Goal: Transaction & Acquisition: Purchase product/service

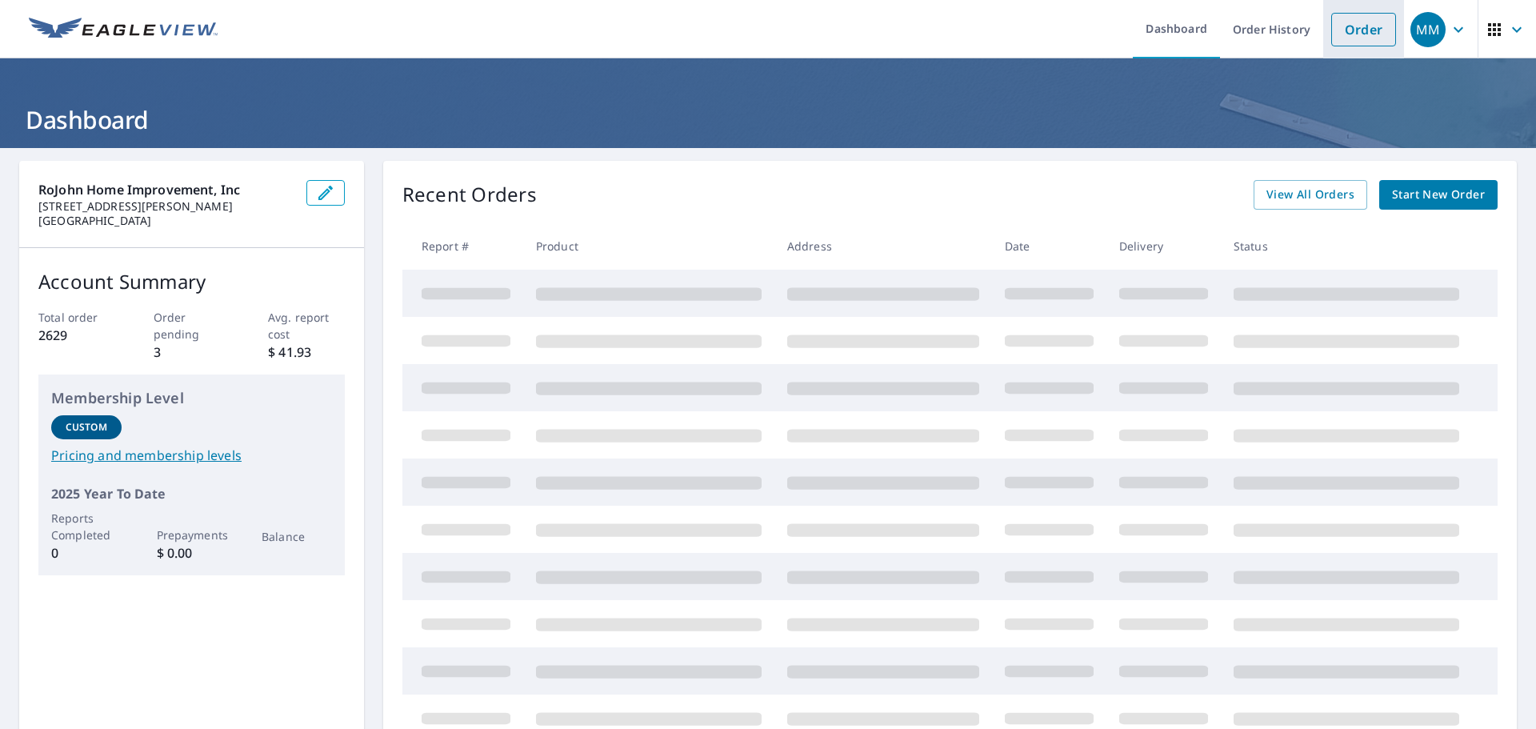
click at [1347, 27] on link "Order" at bounding box center [1364, 30] width 65 height 34
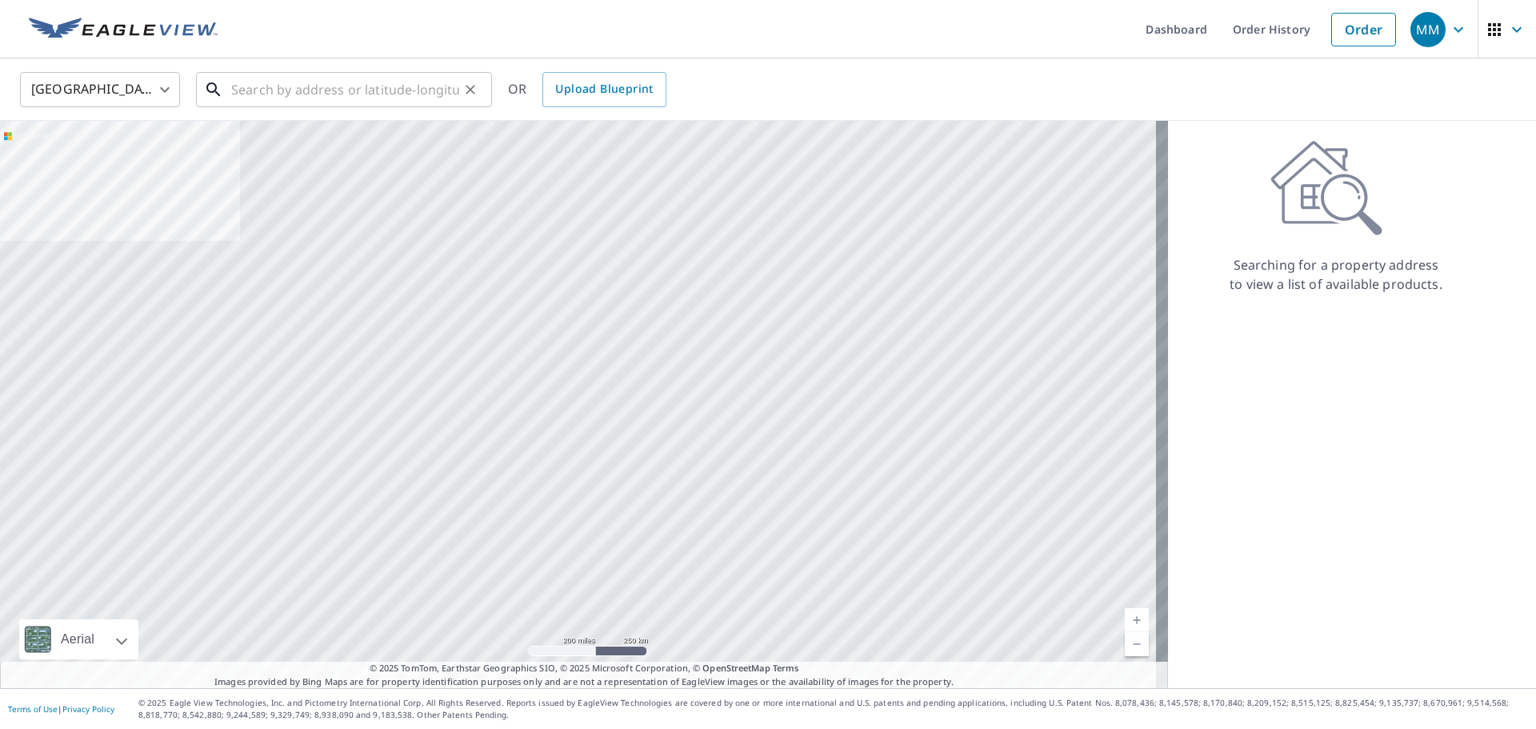
click at [236, 96] on input "text" at bounding box center [345, 89] width 228 height 45
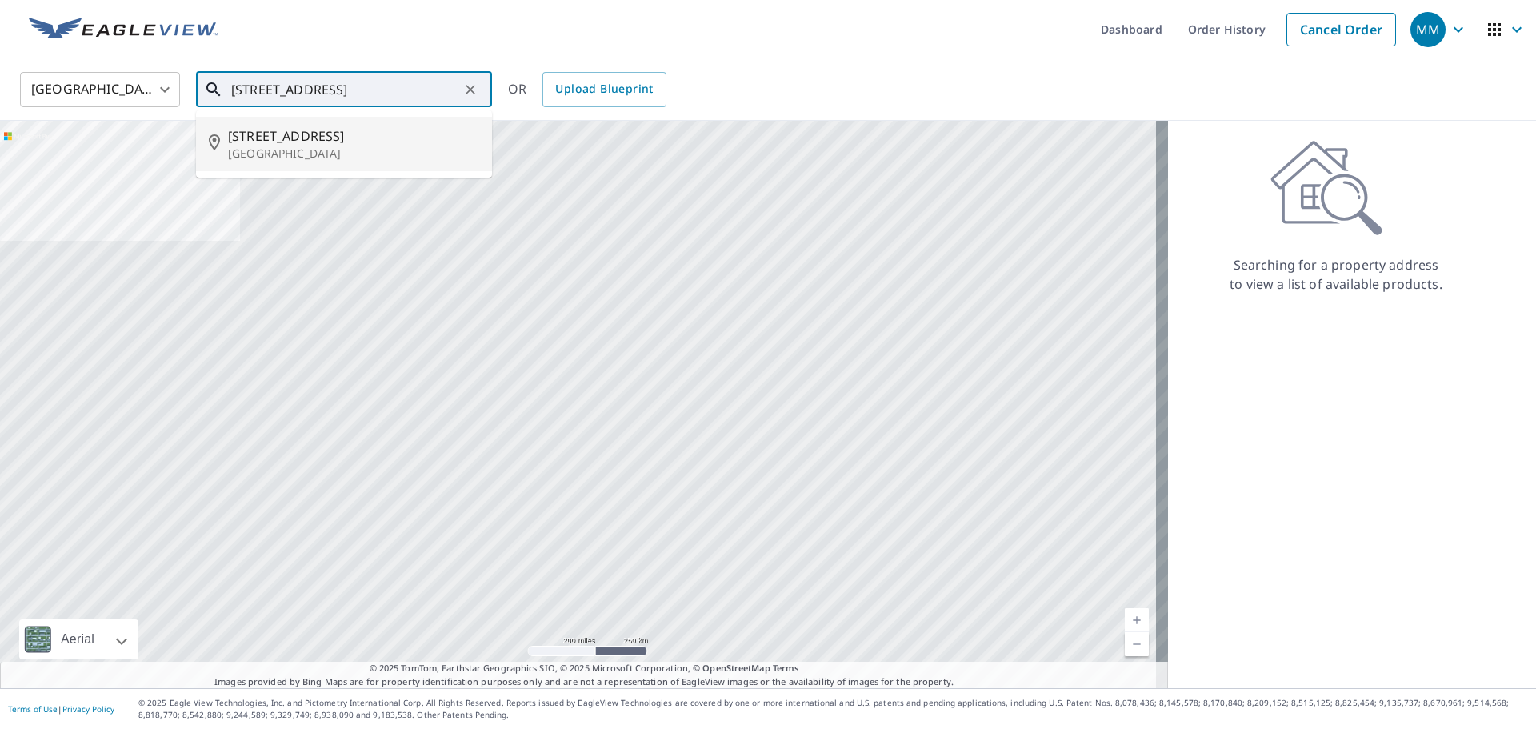
click at [244, 155] on p "[GEOGRAPHIC_DATA]" at bounding box center [353, 154] width 251 height 16
type input "[STREET_ADDRESS]"
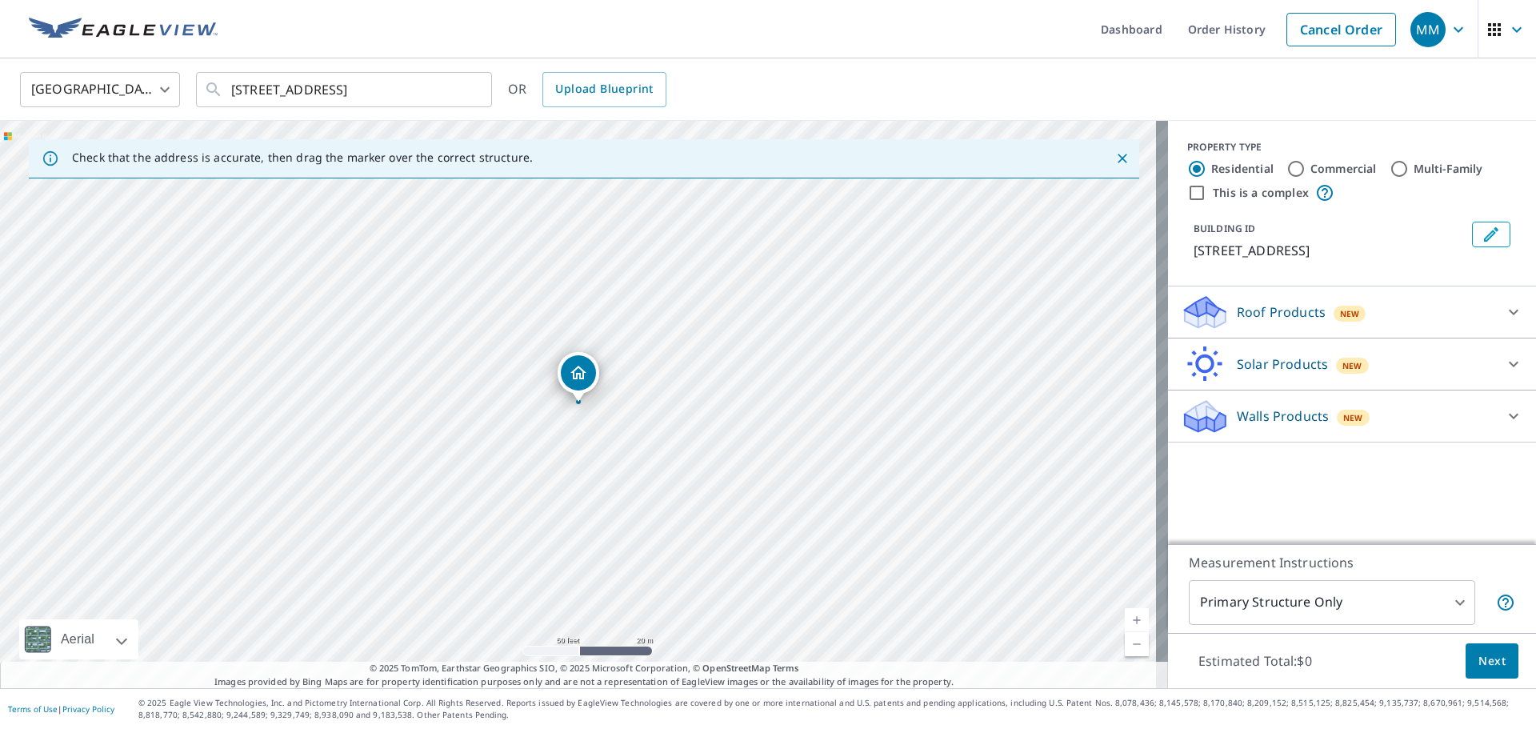
drag, startPoint x: 587, startPoint y: 407, endPoint x: 637, endPoint y: 475, distance: 84.0
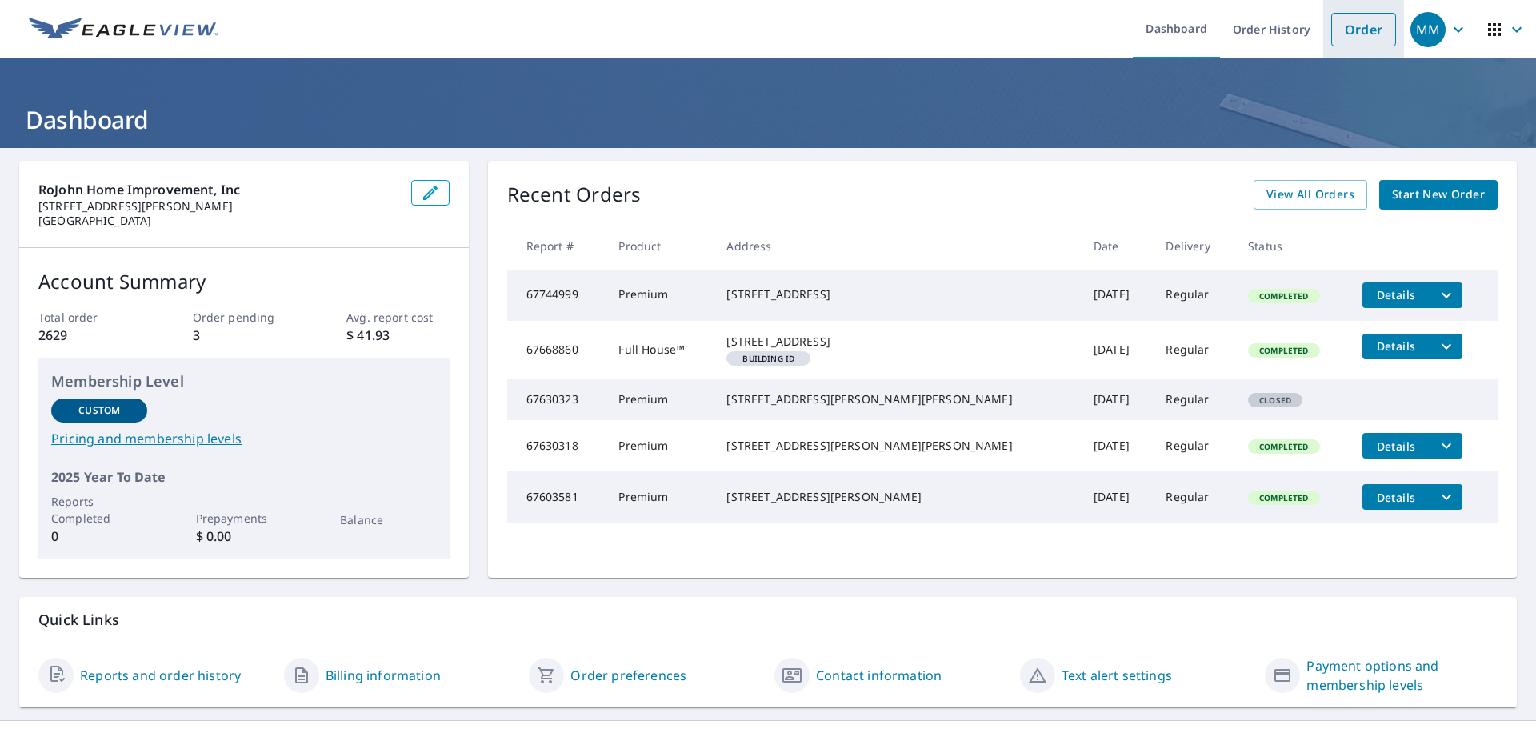
click at [1357, 23] on link "Order" at bounding box center [1364, 30] width 65 height 34
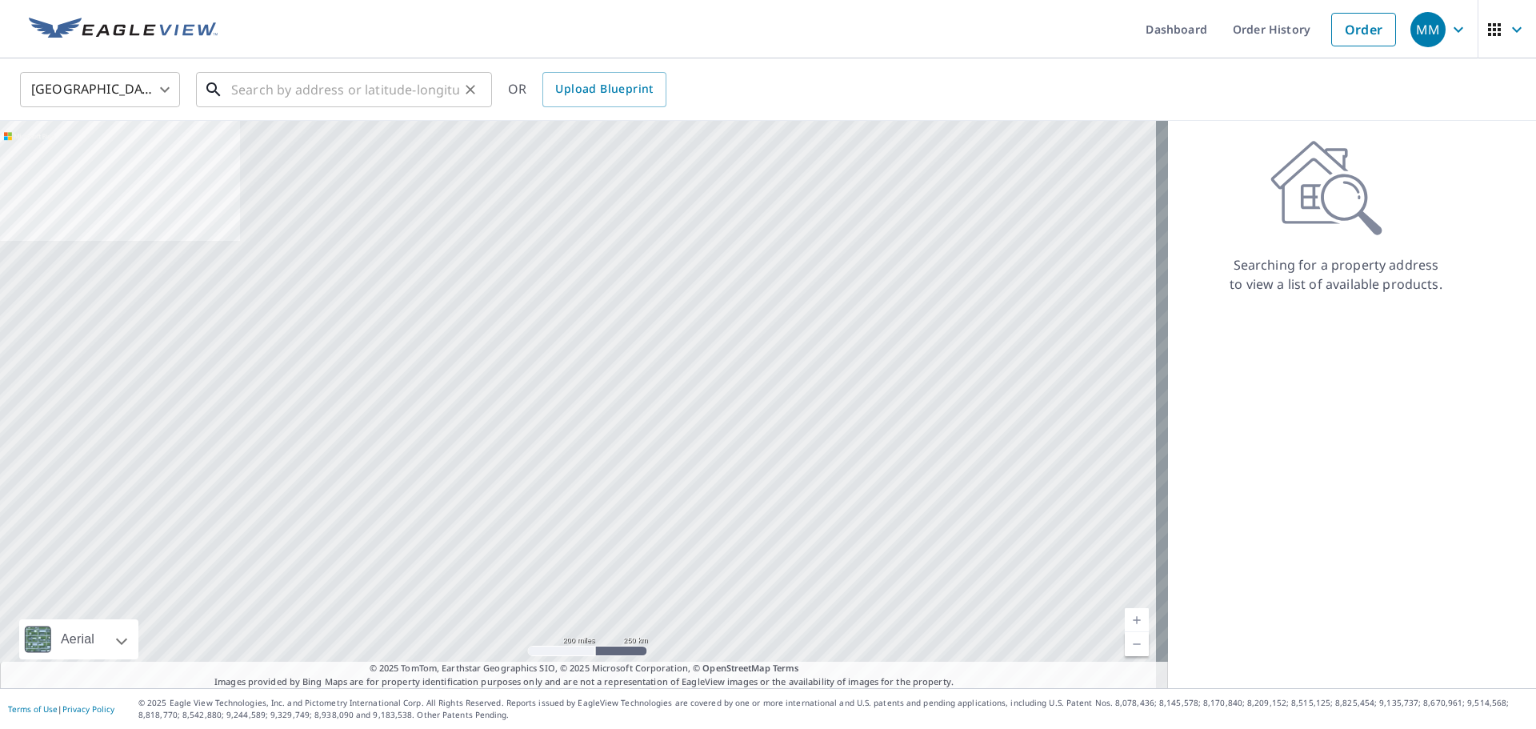
click at [306, 103] on input "text" at bounding box center [345, 89] width 228 height 45
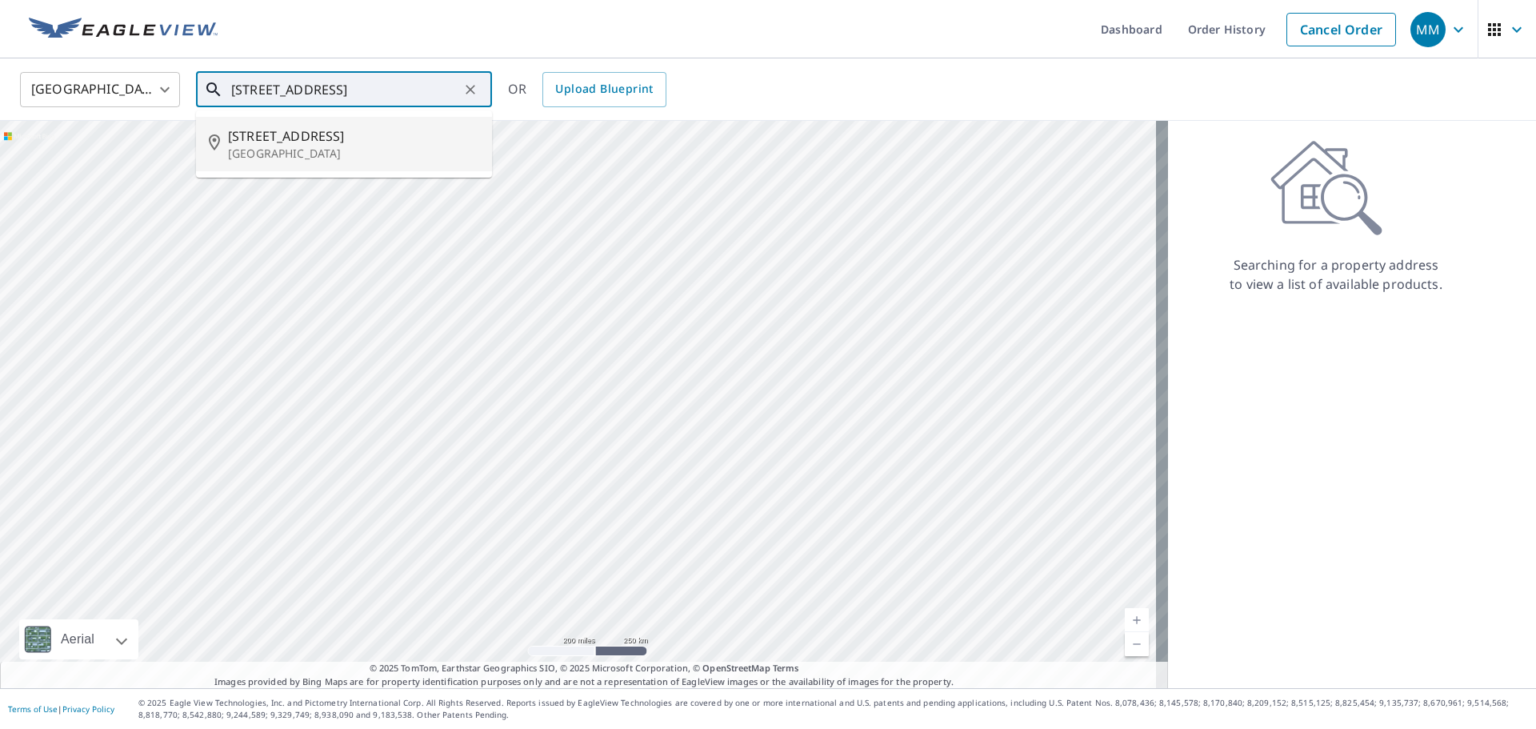
click at [251, 147] on p "[GEOGRAPHIC_DATA]" at bounding box center [353, 154] width 251 height 16
type input "[STREET_ADDRESS]"
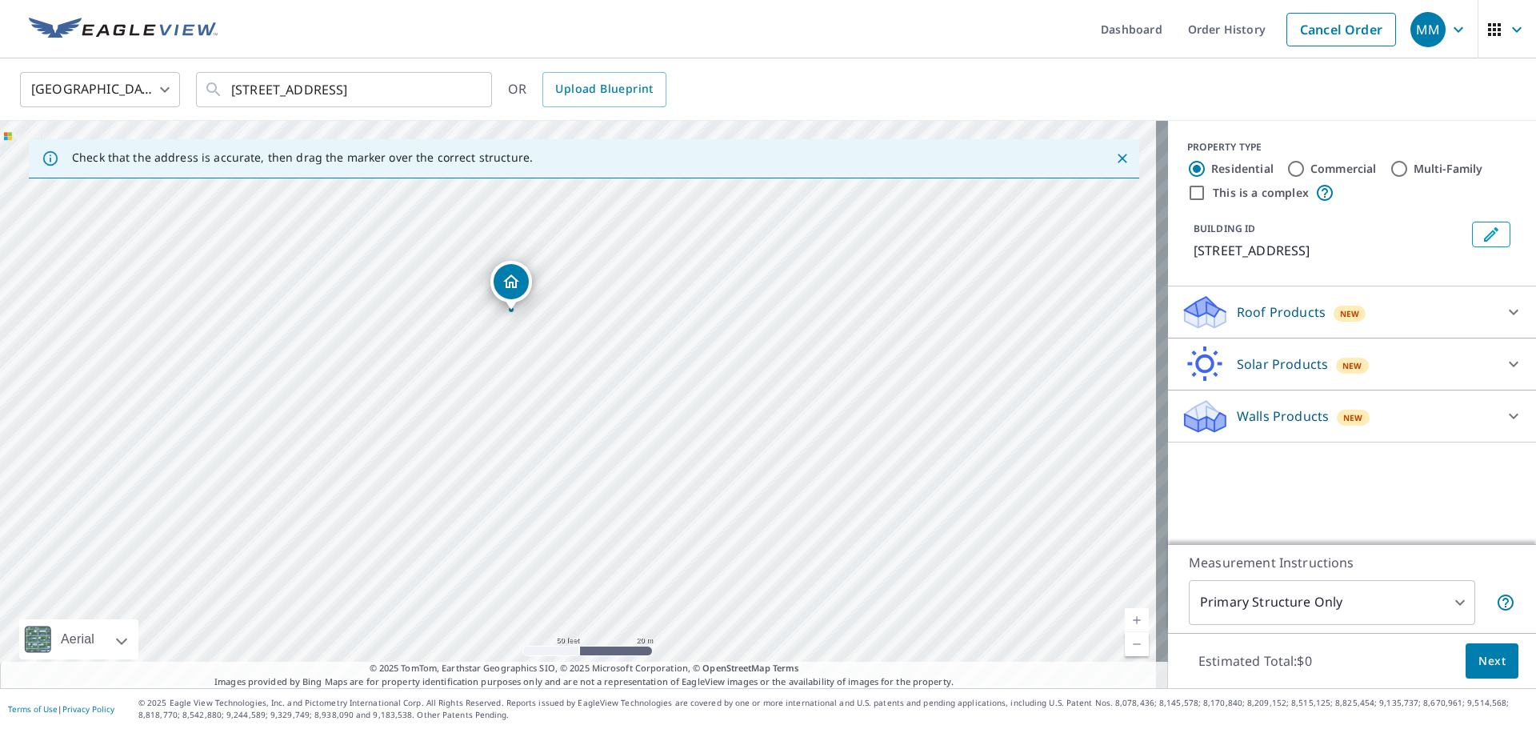
drag, startPoint x: 509, startPoint y: 219, endPoint x: 583, endPoint y: 490, distance: 280.3
click at [583, 490] on div "[STREET_ADDRESS]" at bounding box center [584, 404] width 1168 height 567
click at [1504, 304] on icon at bounding box center [1513, 311] width 19 height 19
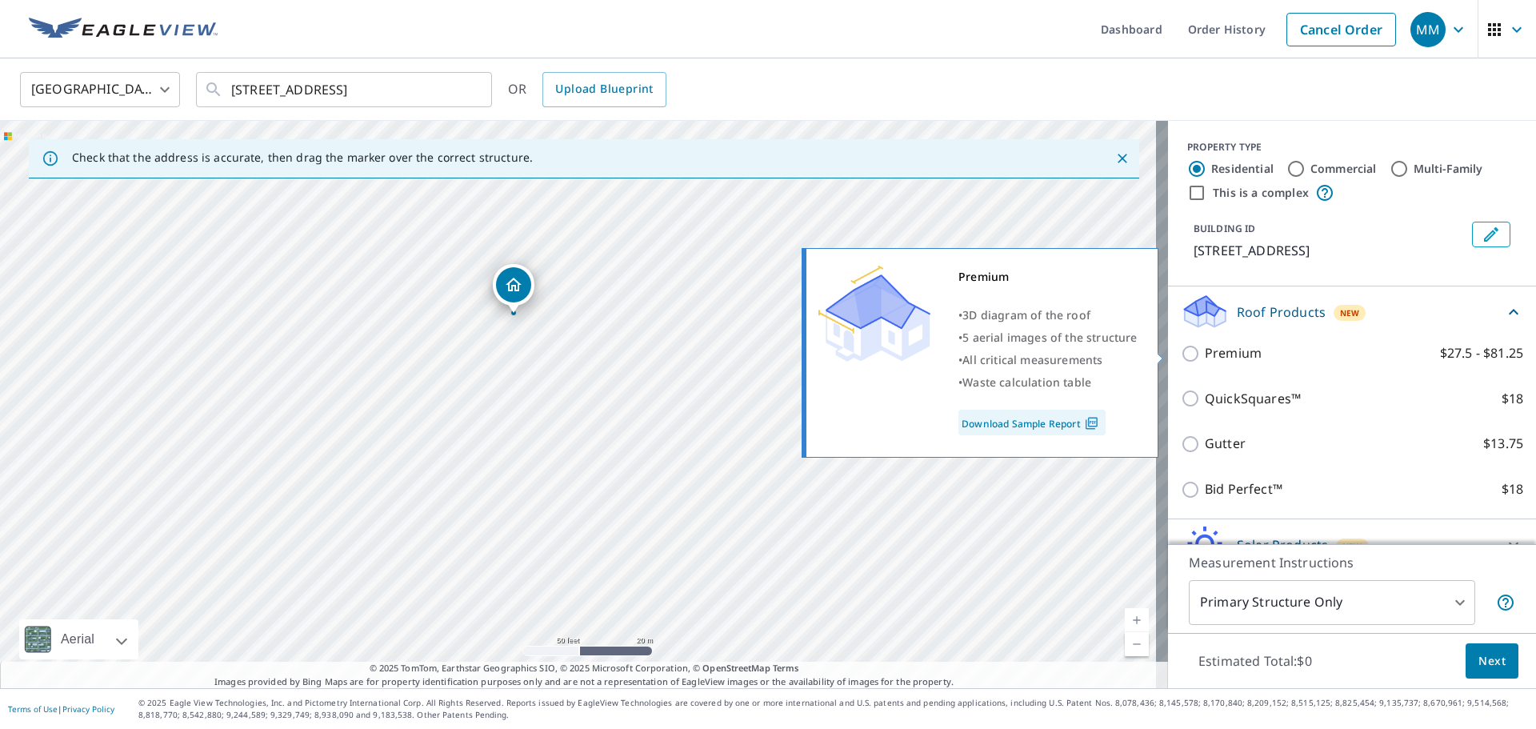
click at [1181, 353] on input "Premium $27.5 - $81.25" at bounding box center [1193, 353] width 24 height 19
checkbox input "true"
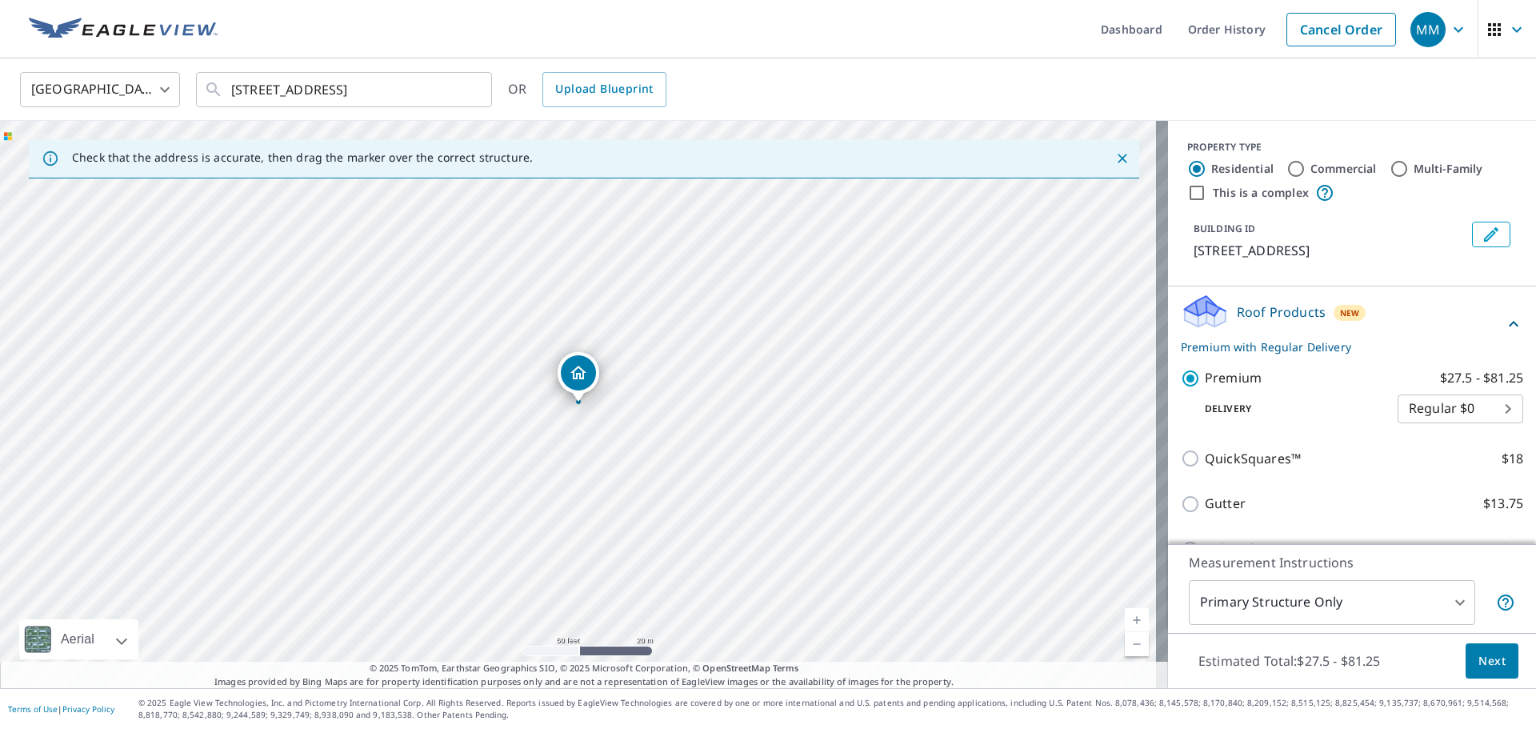
click at [1479, 657] on span "Next" at bounding box center [1492, 661] width 27 height 20
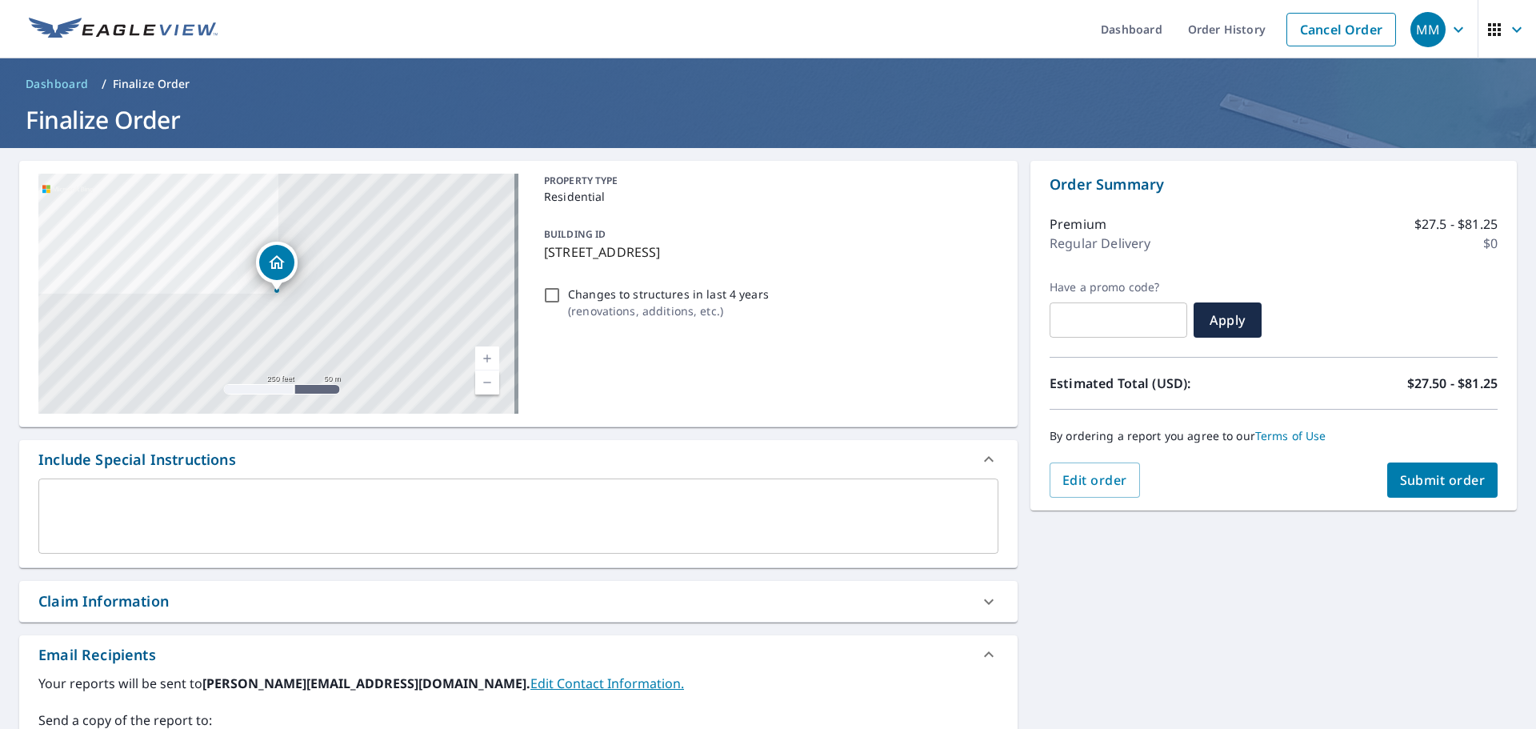
click at [187, 603] on div "Claim Information" at bounding box center [503, 602] width 931 height 22
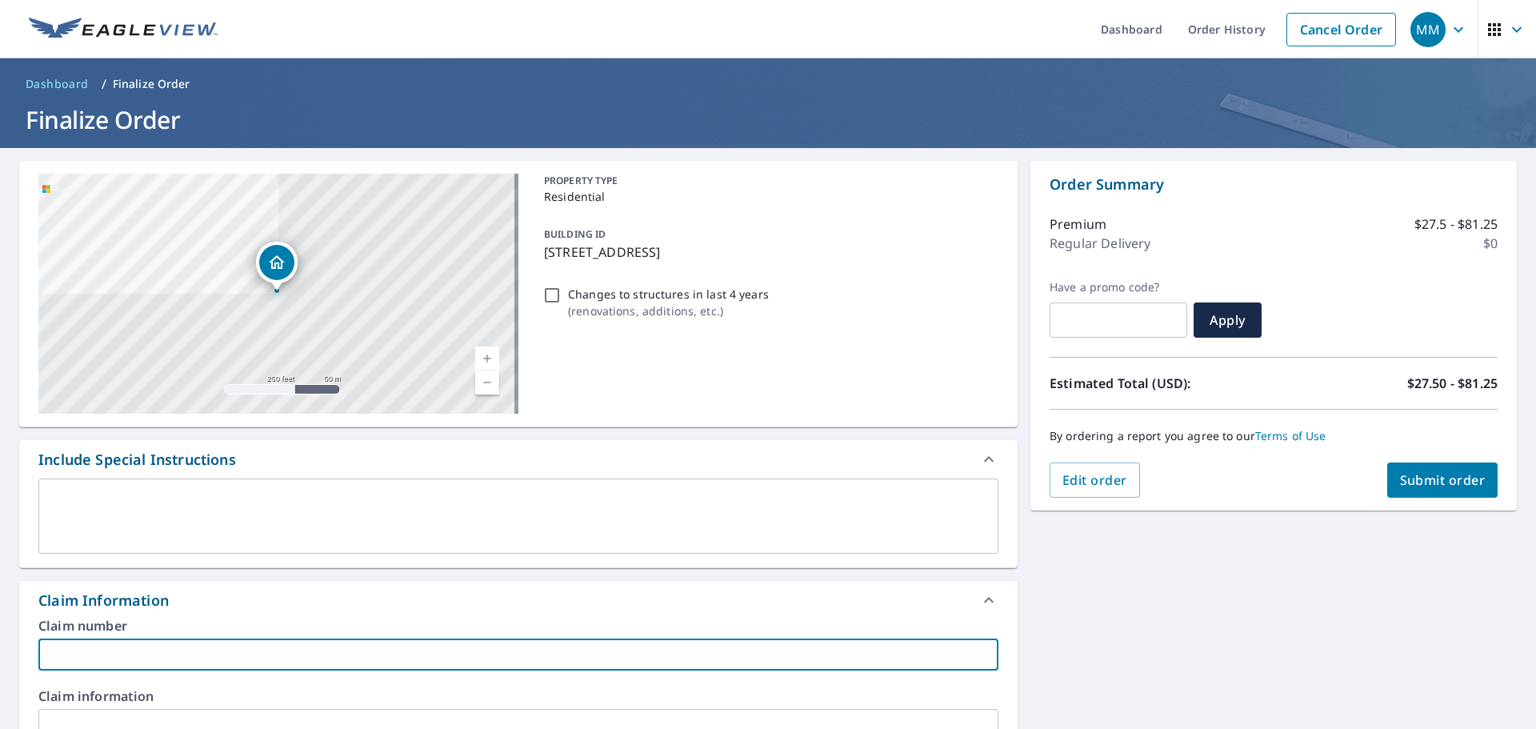
click at [106, 663] on input "text" at bounding box center [518, 655] width 960 height 32
type input "[PERSON_NAME] RJ"
click at [1429, 482] on span "Submit order" at bounding box center [1443, 480] width 86 height 18
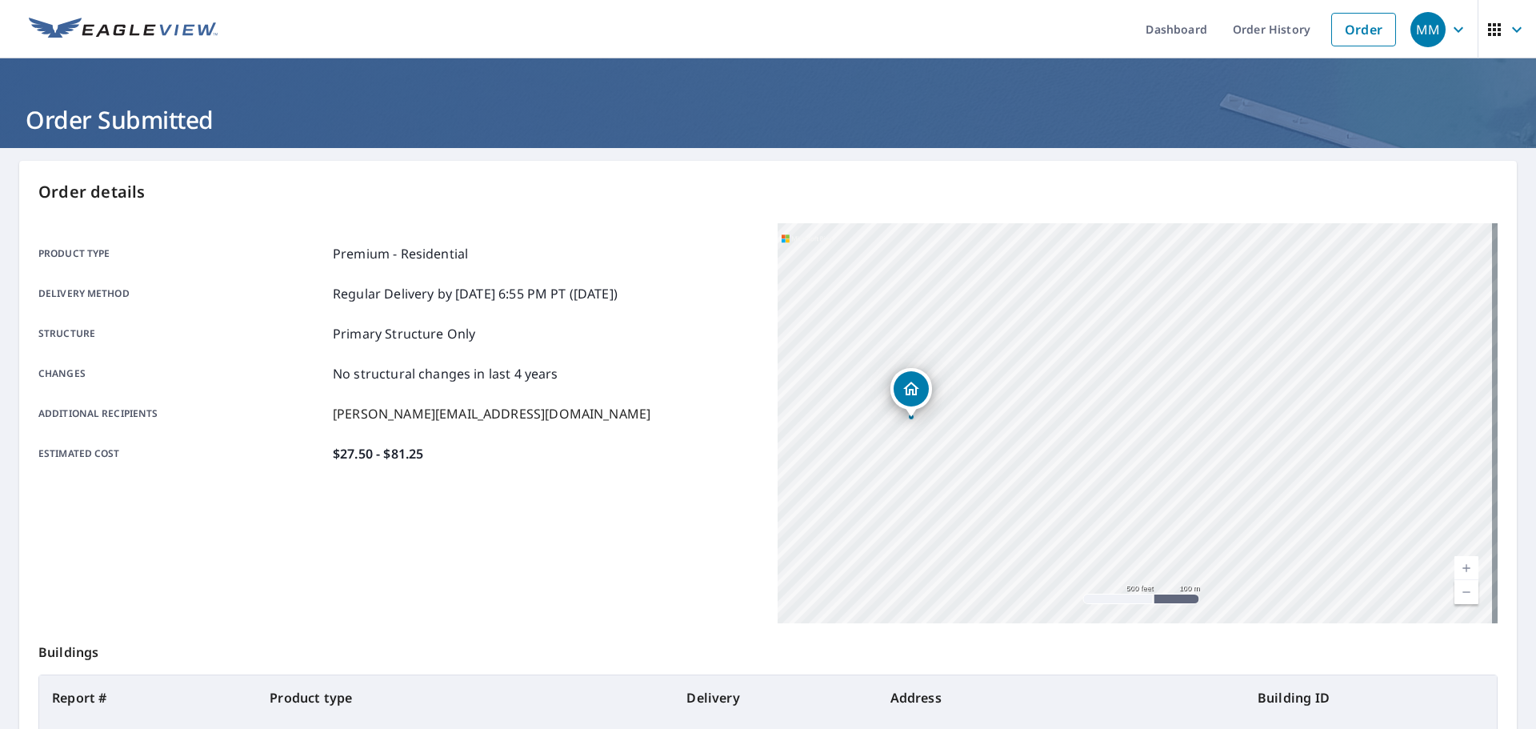
drag, startPoint x: 1212, startPoint y: 463, endPoint x: 969, endPoint y: 445, distance: 243.1
click at [969, 445] on div "[STREET_ADDRESS]" at bounding box center [1138, 423] width 720 height 400
drag, startPoint x: 1055, startPoint y: 543, endPoint x: 947, endPoint y: 358, distance: 214.4
click at [947, 358] on div "[STREET_ADDRESS]" at bounding box center [1138, 423] width 720 height 400
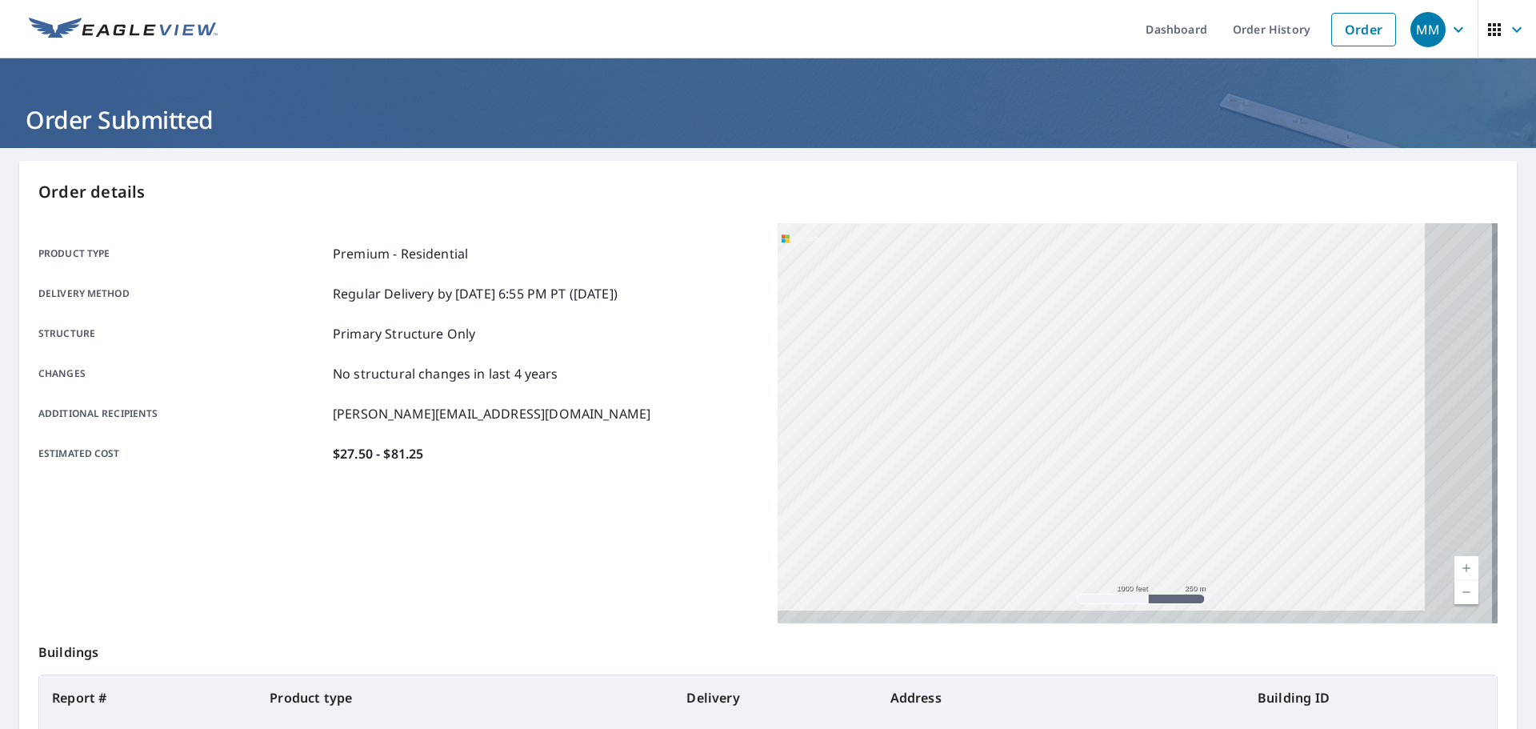
drag, startPoint x: 1058, startPoint y: 561, endPoint x: 933, endPoint y: 543, distance: 126.2
click at [933, 543] on div "[STREET_ADDRESS]" at bounding box center [1138, 423] width 720 height 400
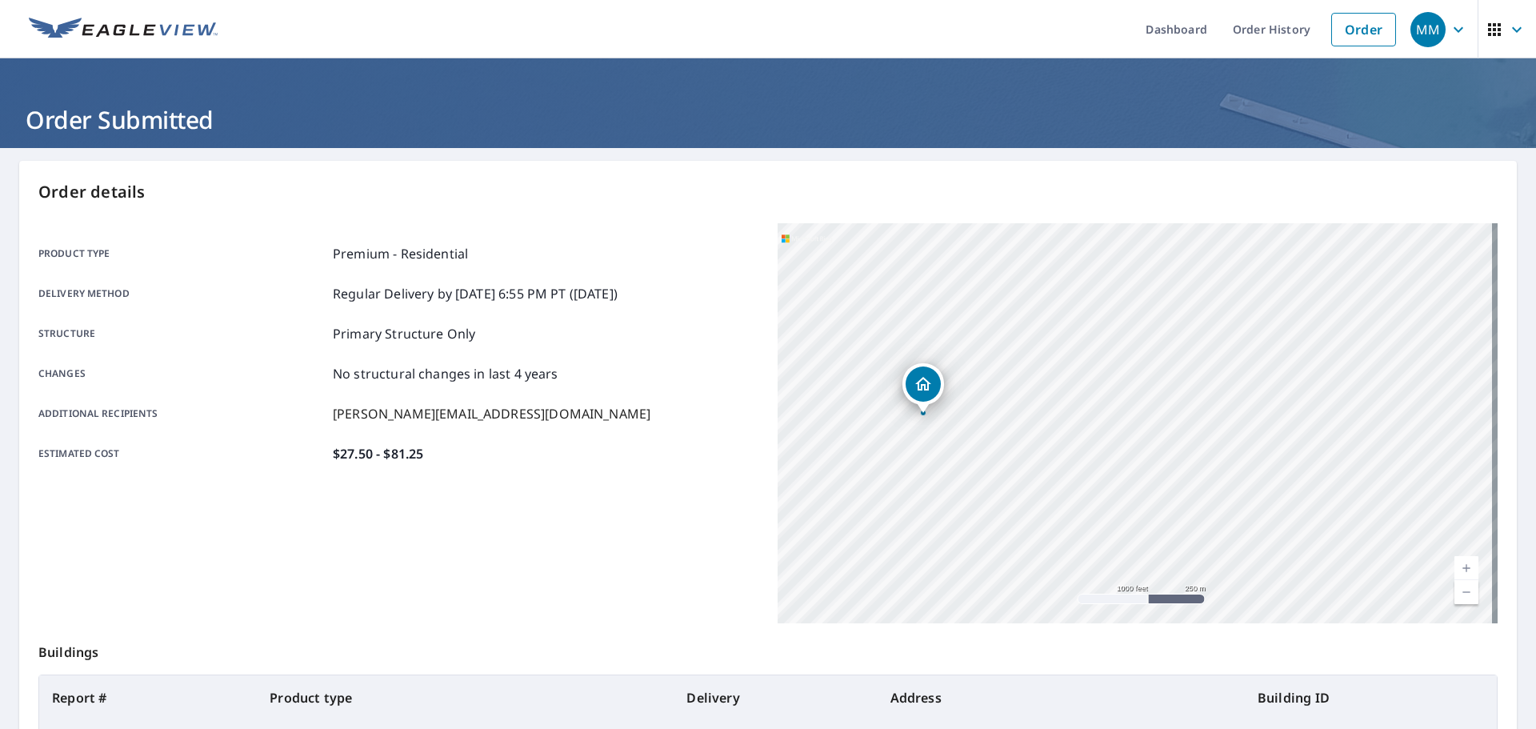
drag, startPoint x: 899, startPoint y: 354, endPoint x: 1115, endPoint y: 547, distance: 290.1
click at [1115, 547] on div "[STREET_ADDRESS]" at bounding box center [1138, 423] width 720 height 400
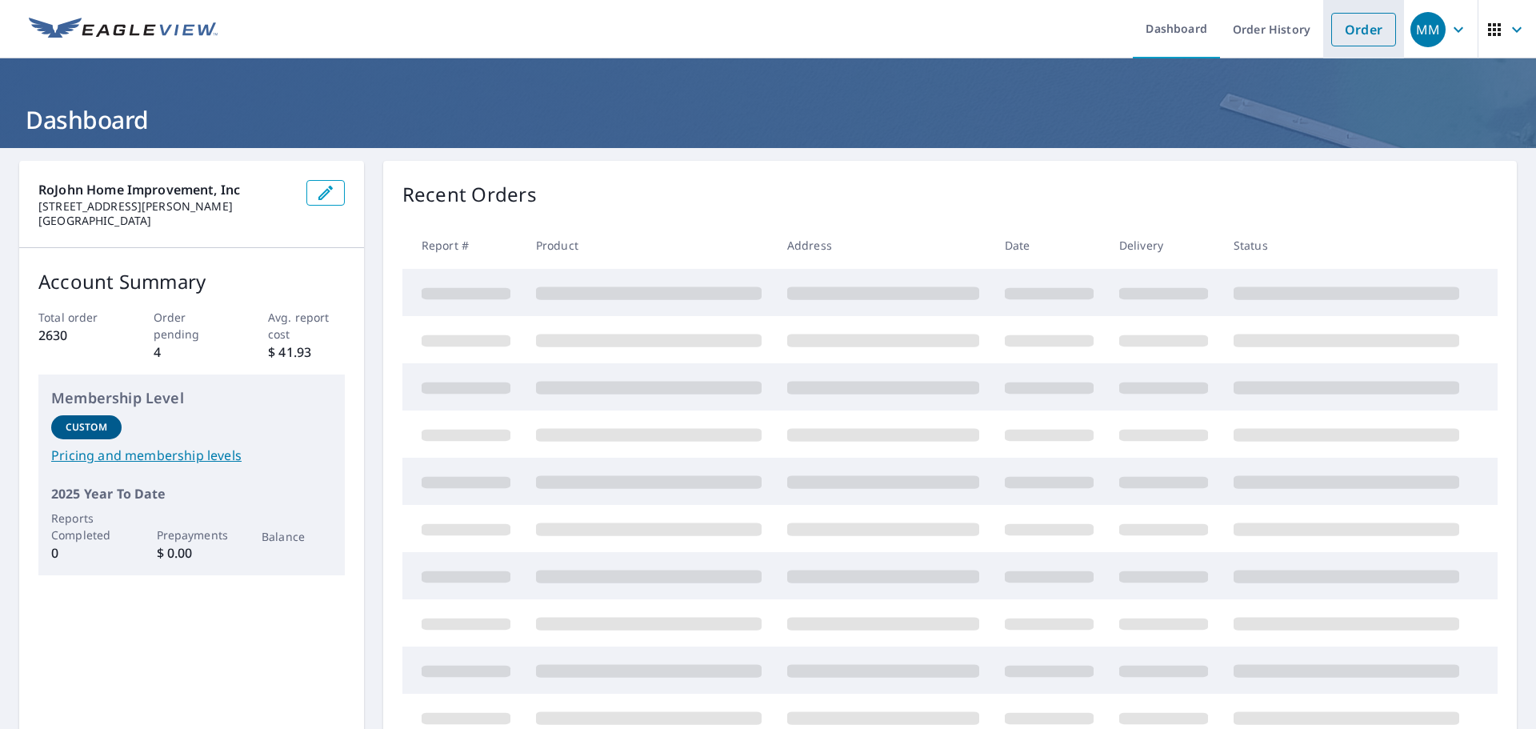
click at [1332, 35] on link "Order" at bounding box center [1364, 30] width 65 height 34
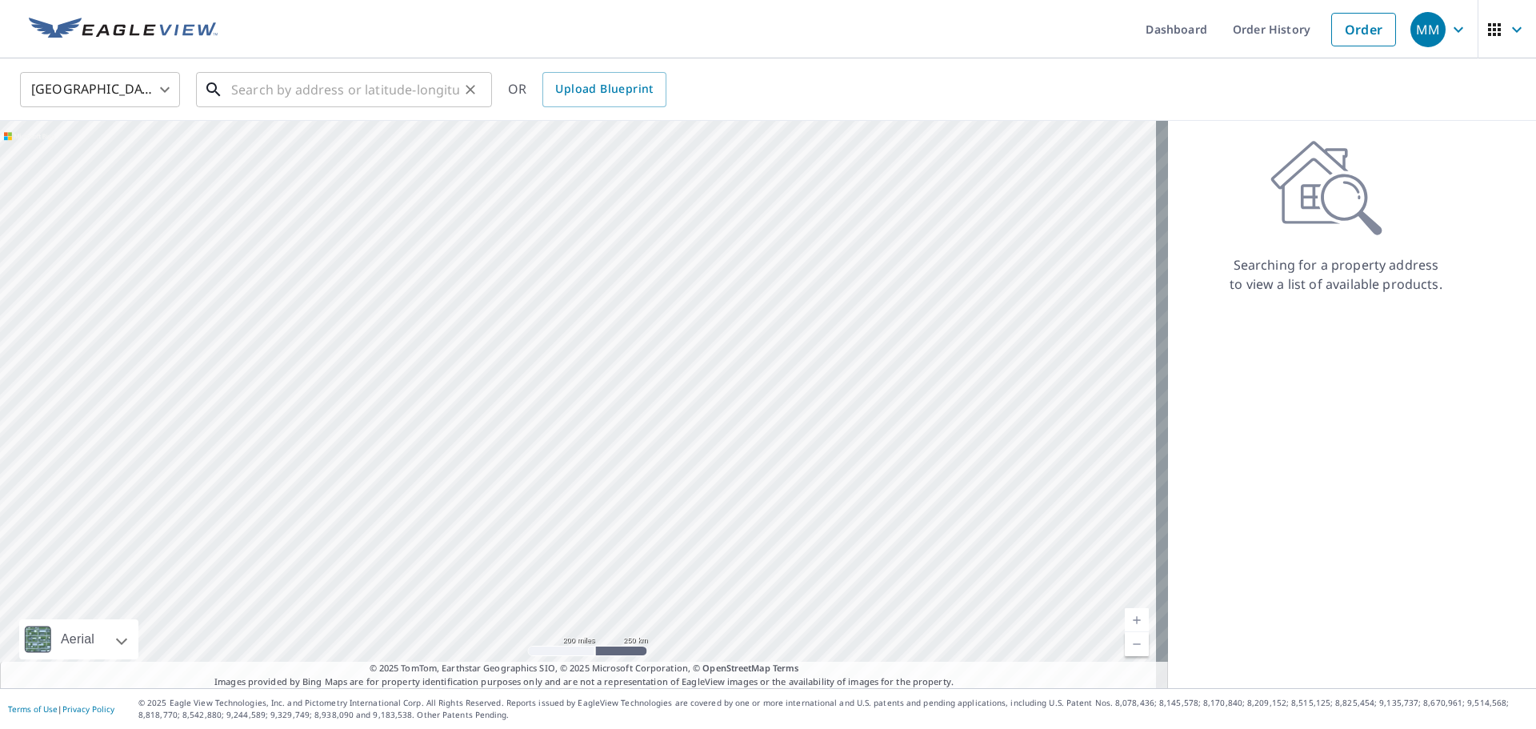
click at [394, 87] on input "text" at bounding box center [345, 89] width 228 height 45
click at [392, 91] on input "text" at bounding box center [345, 89] width 228 height 45
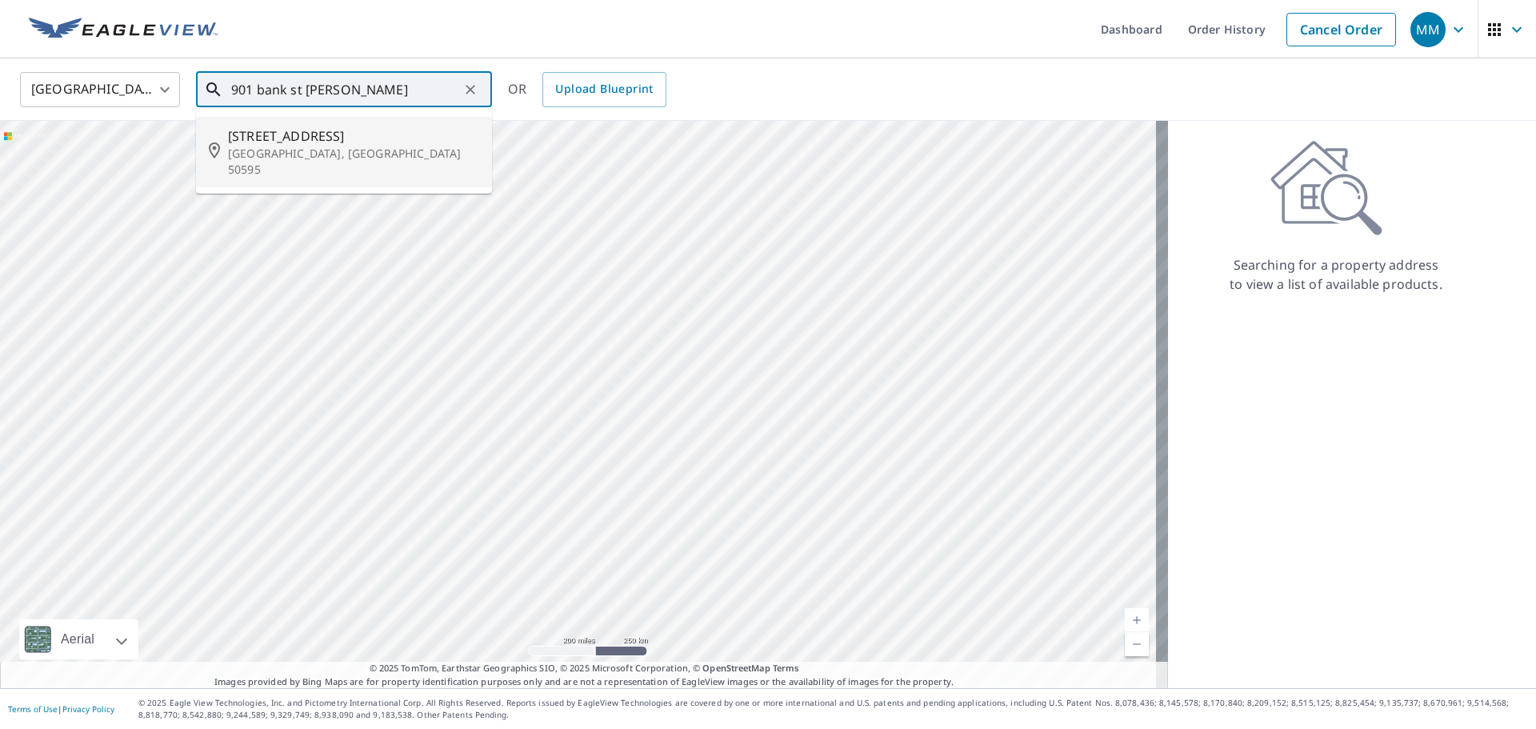
click at [318, 130] on span "901 Bank St" at bounding box center [353, 135] width 251 height 19
type input "901 Bank St Webster City, IA 50595"
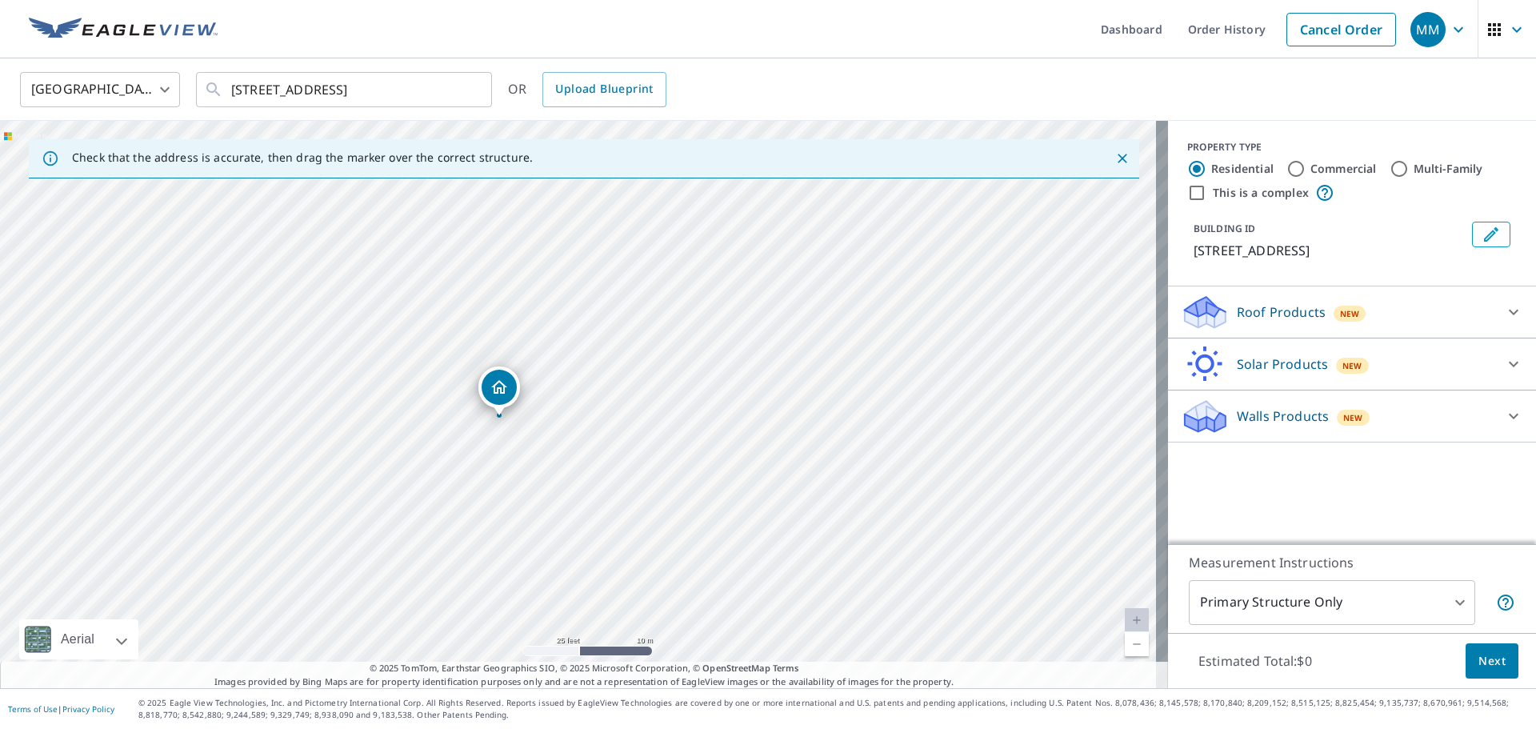
drag, startPoint x: 520, startPoint y: 395, endPoint x: 500, endPoint y: 391, distance: 20.3
click at [1285, 312] on p "Roof Products" at bounding box center [1281, 311] width 89 height 19
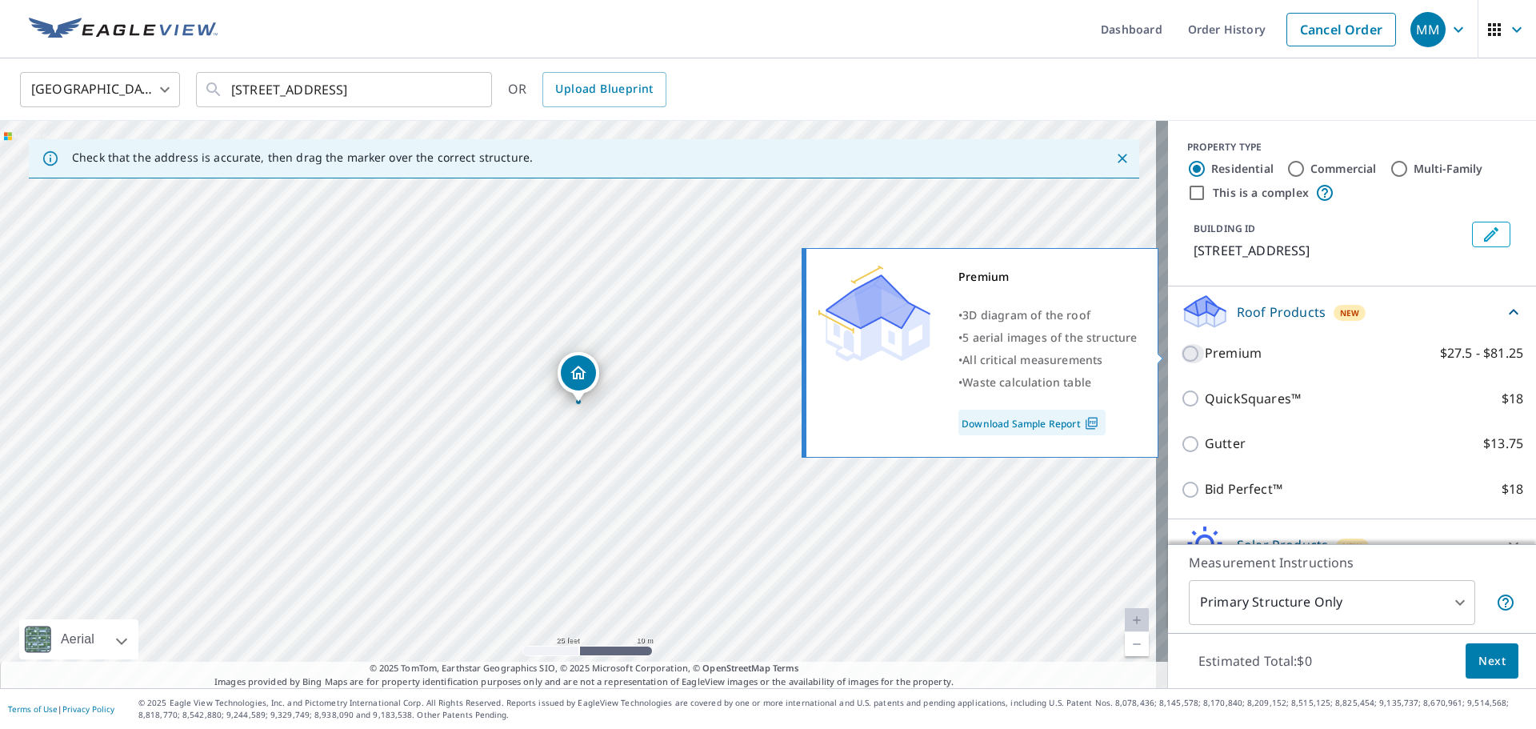
click at [1181, 352] on input "Premium $27.5 - $81.25" at bounding box center [1193, 353] width 24 height 19
checkbox input "true"
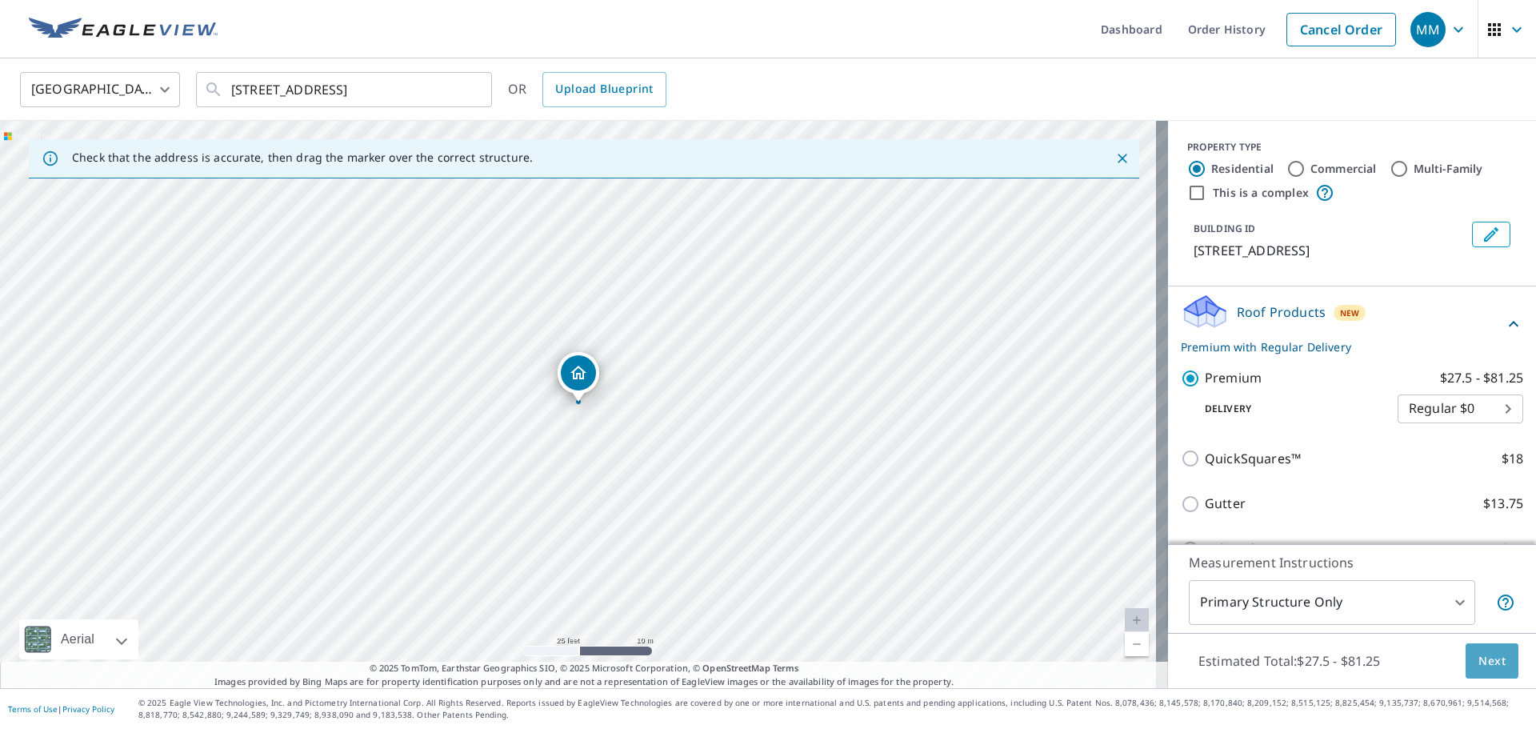
click at [1480, 662] on span "Next" at bounding box center [1492, 661] width 27 height 20
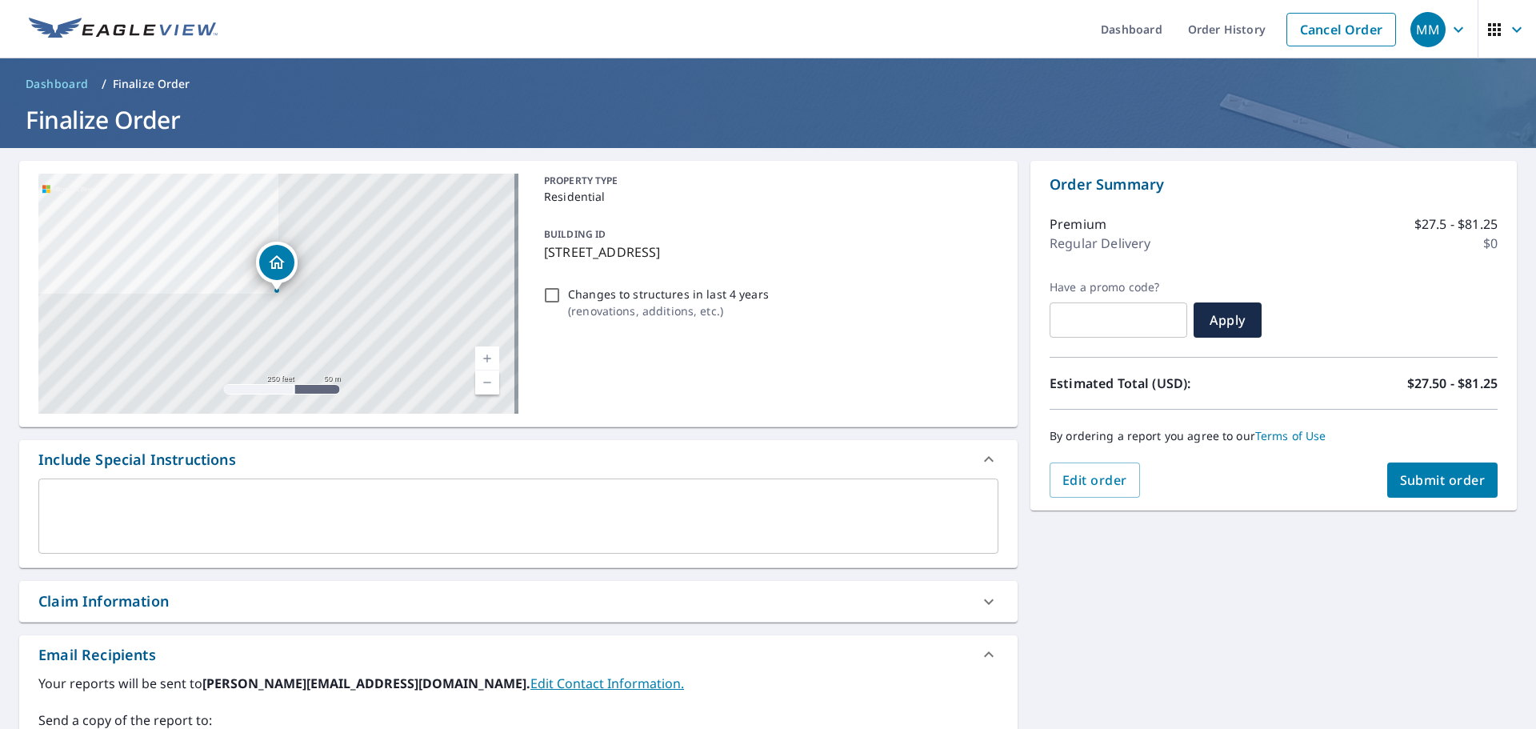
click at [153, 604] on div "Claim Information" at bounding box center [103, 602] width 130 height 22
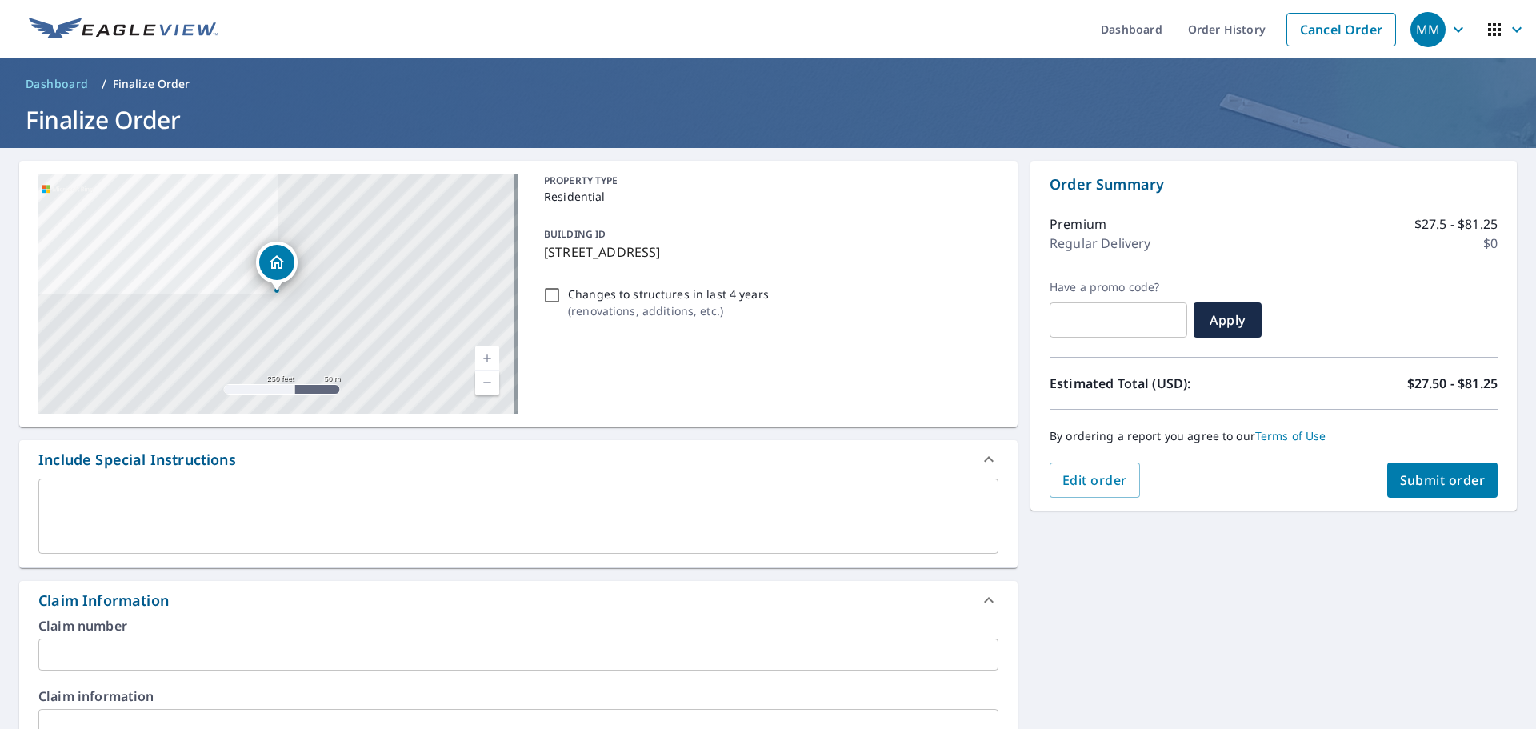
drag, startPoint x: 143, startPoint y: 663, endPoint x: 147, endPoint y: 655, distance: 8.9
click at [143, 663] on input "text" at bounding box center [518, 655] width 960 height 32
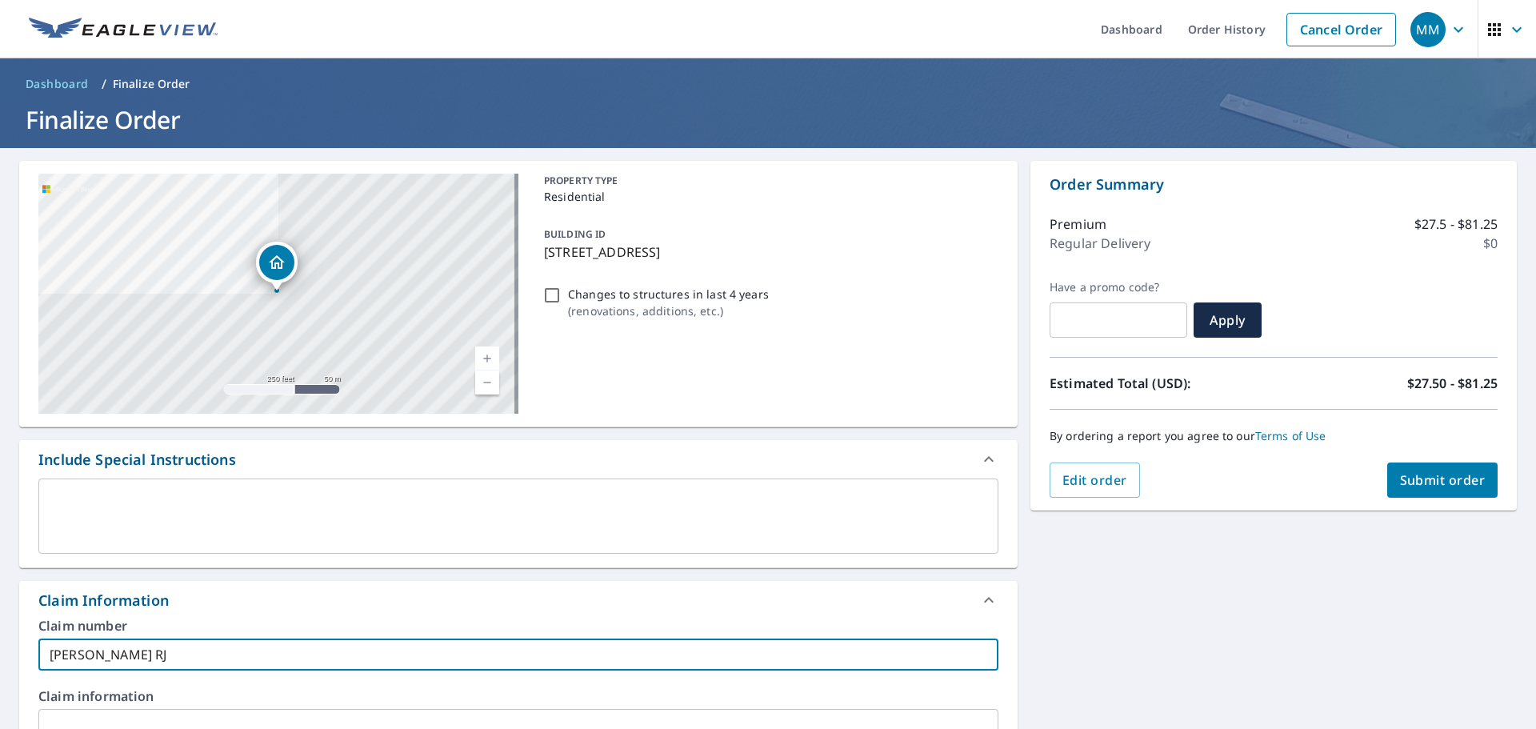
type input "Ana Hendricks RJ"
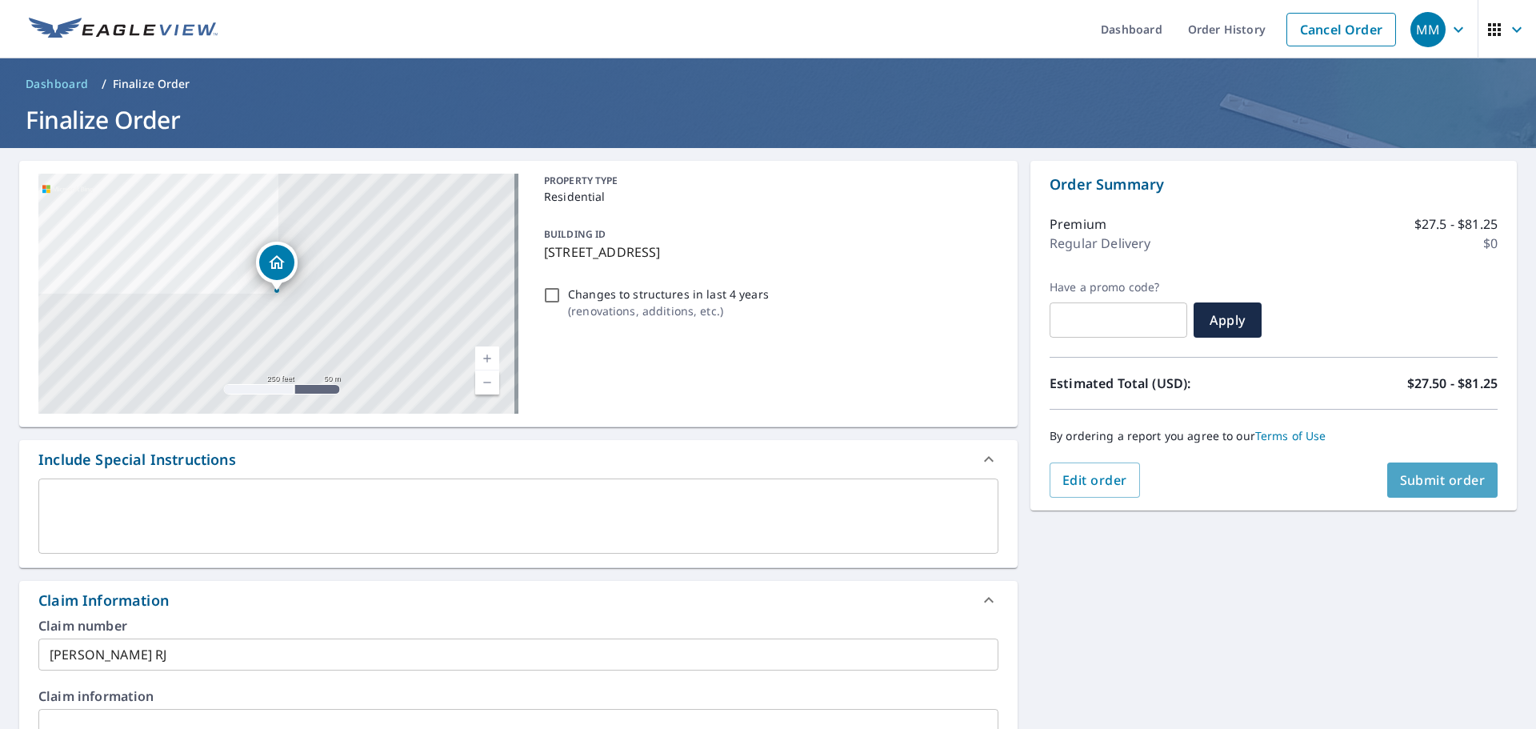
click at [1436, 478] on span "Submit order" at bounding box center [1443, 480] width 86 height 18
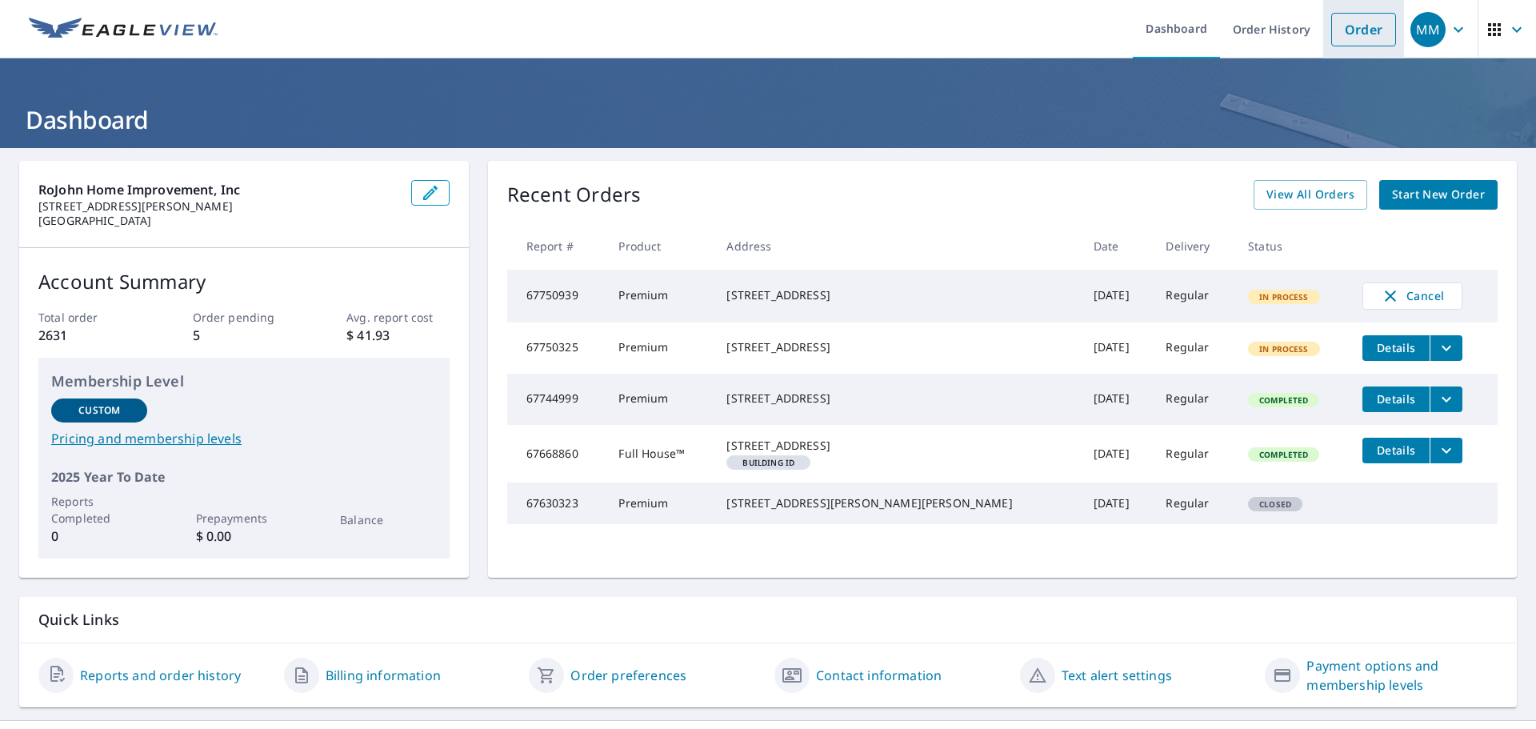
click at [1349, 24] on link "Order" at bounding box center [1364, 30] width 65 height 34
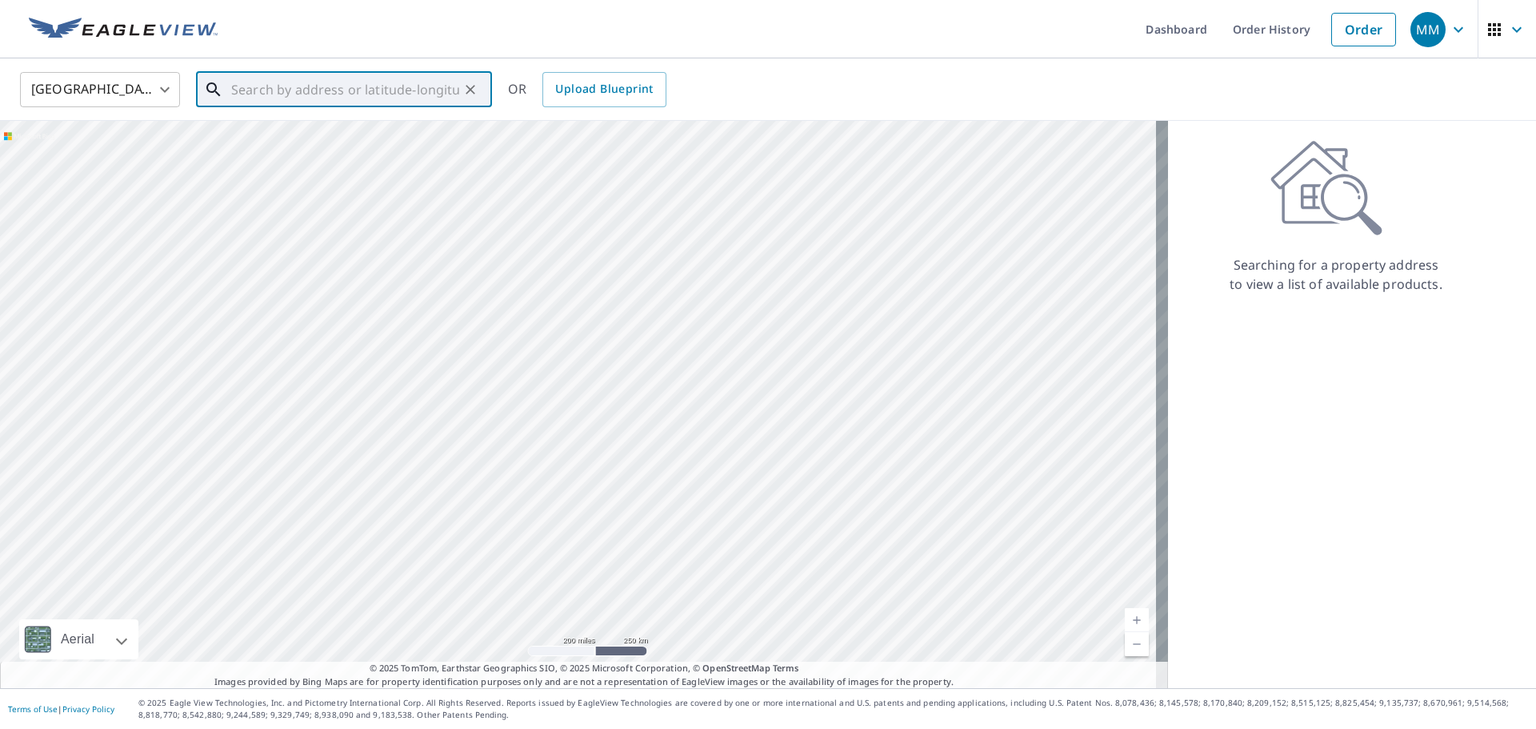
click at [250, 90] on input "text" at bounding box center [345, 89] width 228 height 45
click at [293, 154] on p "Algona, IA 50511" at bounding box center [353, 154] width 251 height 16
type input "406 N Main St Algona, IA 50511"
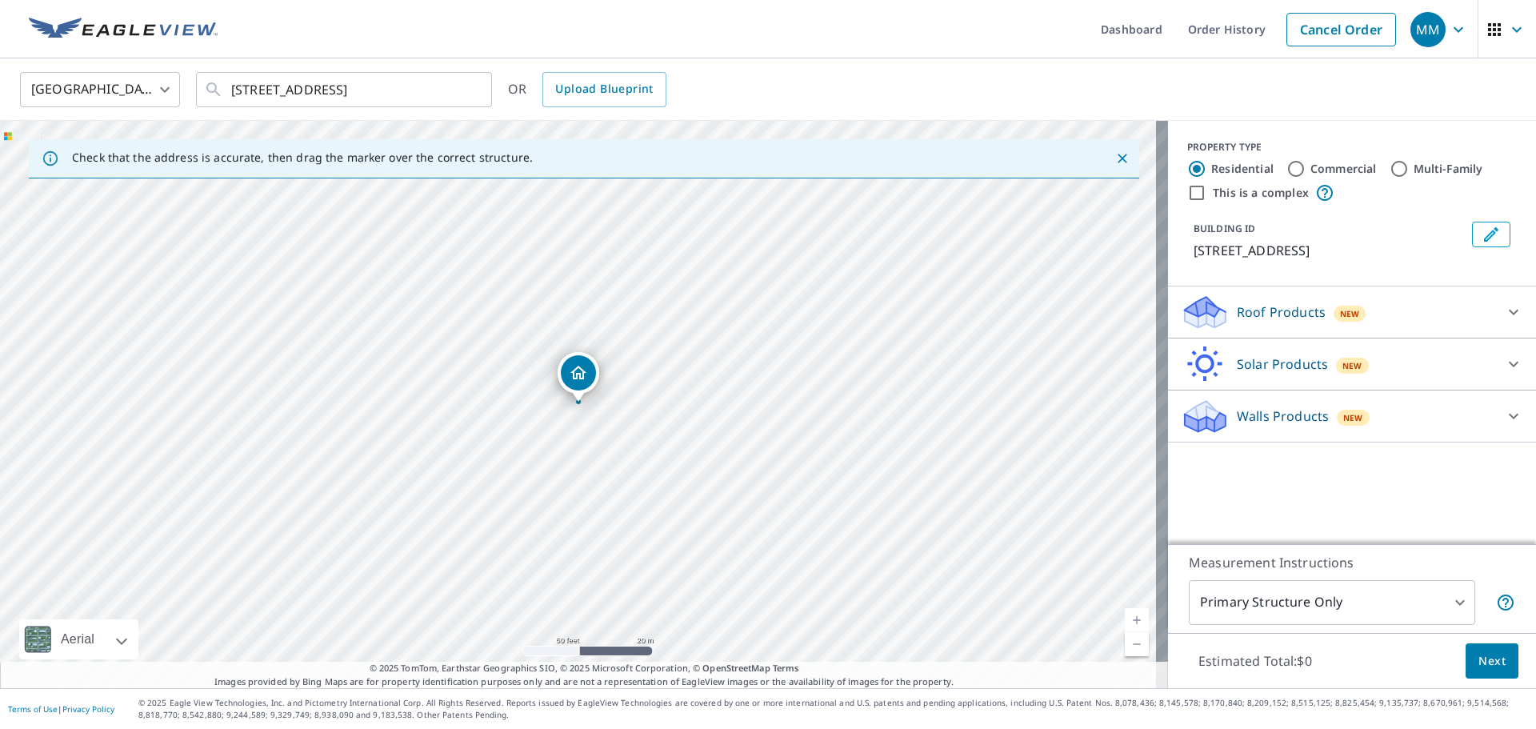
click at [1213, 311] on icon at bounding box center [1205, 307] width 41 height 20
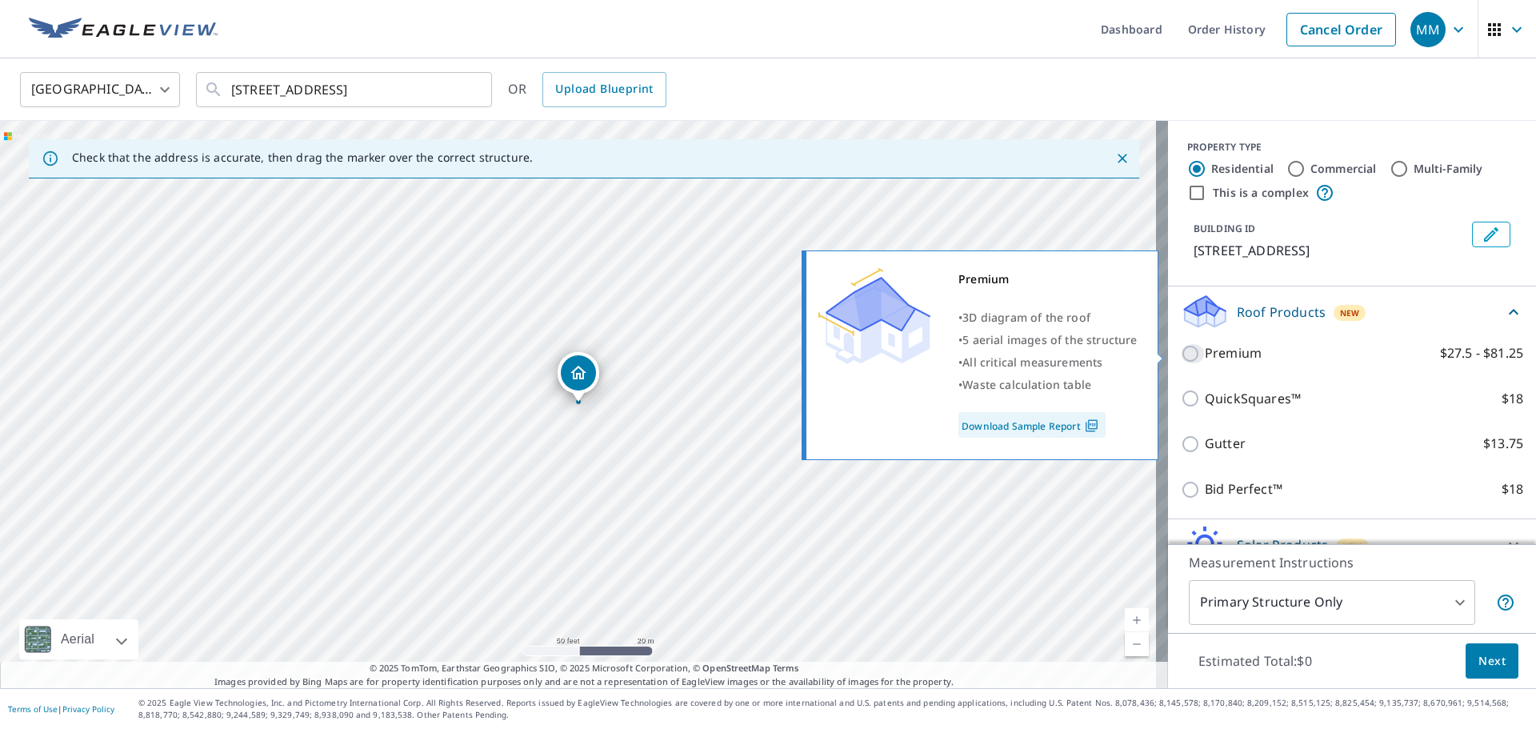
click at [1181, 354] on input "Premium $27.5 - $81.25" at bounding box center [1193, 353] width 24 height 19
checkbox input "true"
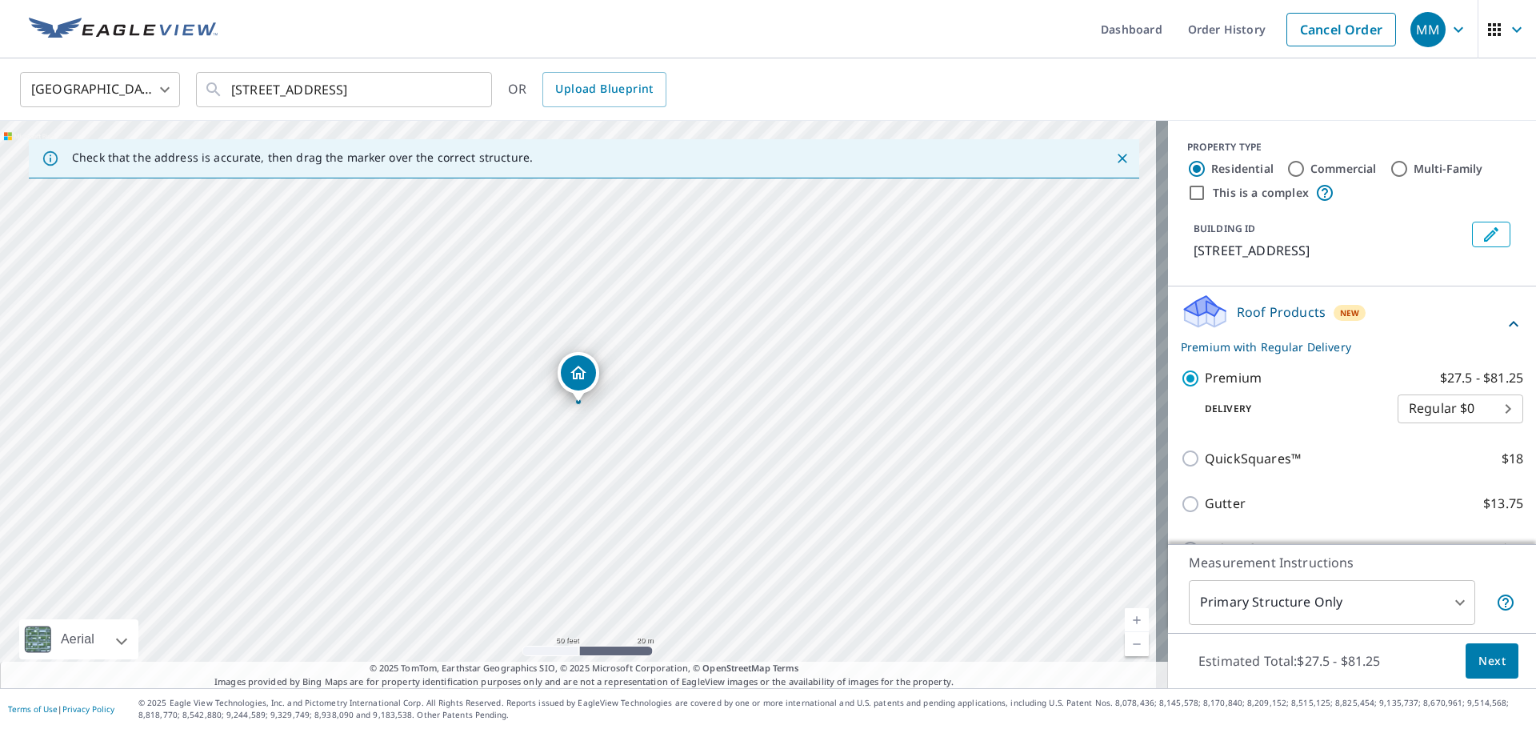
click at [1483, 657] on span "Next" at bounding box center [1492, 661] width 27 height 20
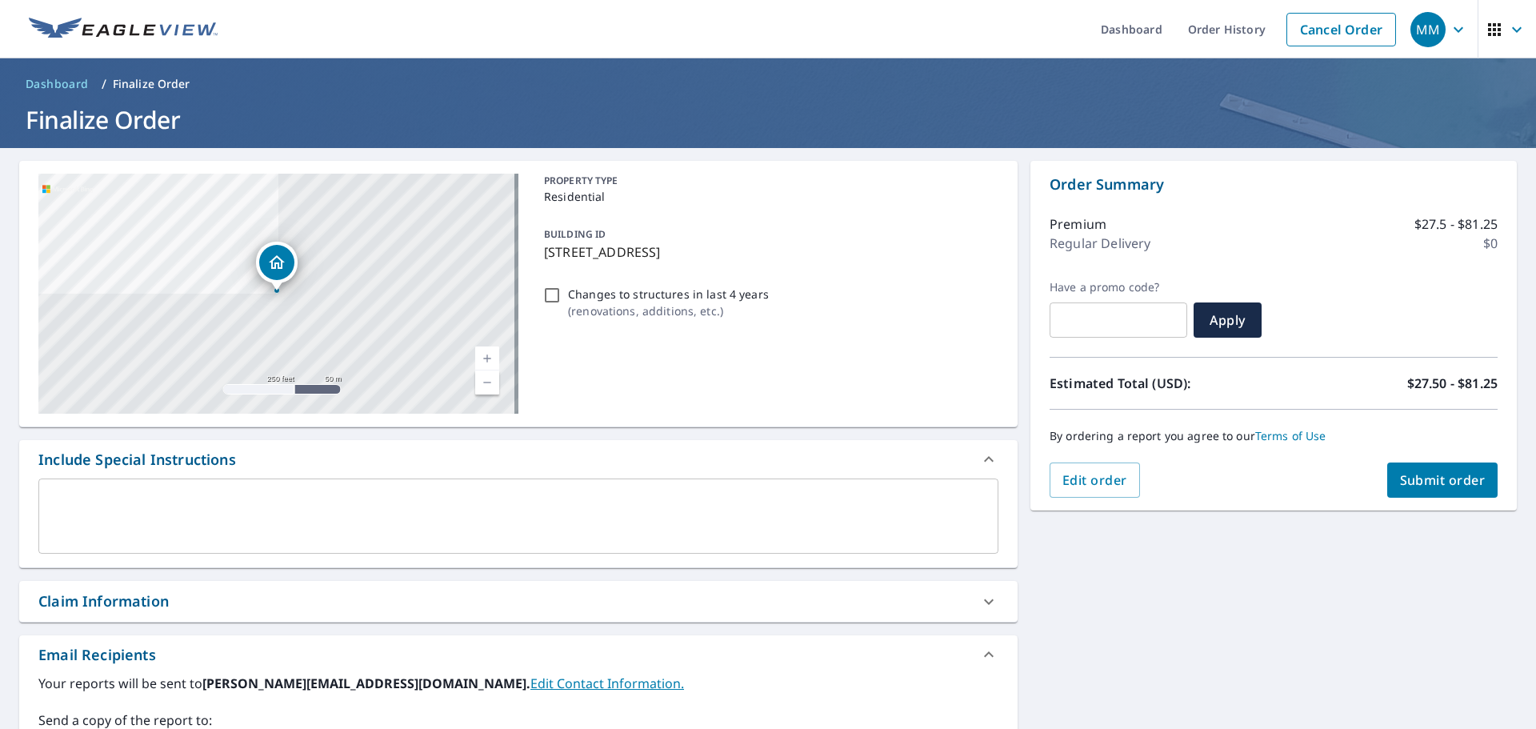
click at [141, 600] on div "Claim Information" at bounding box center [103, 602] width 130 height 22
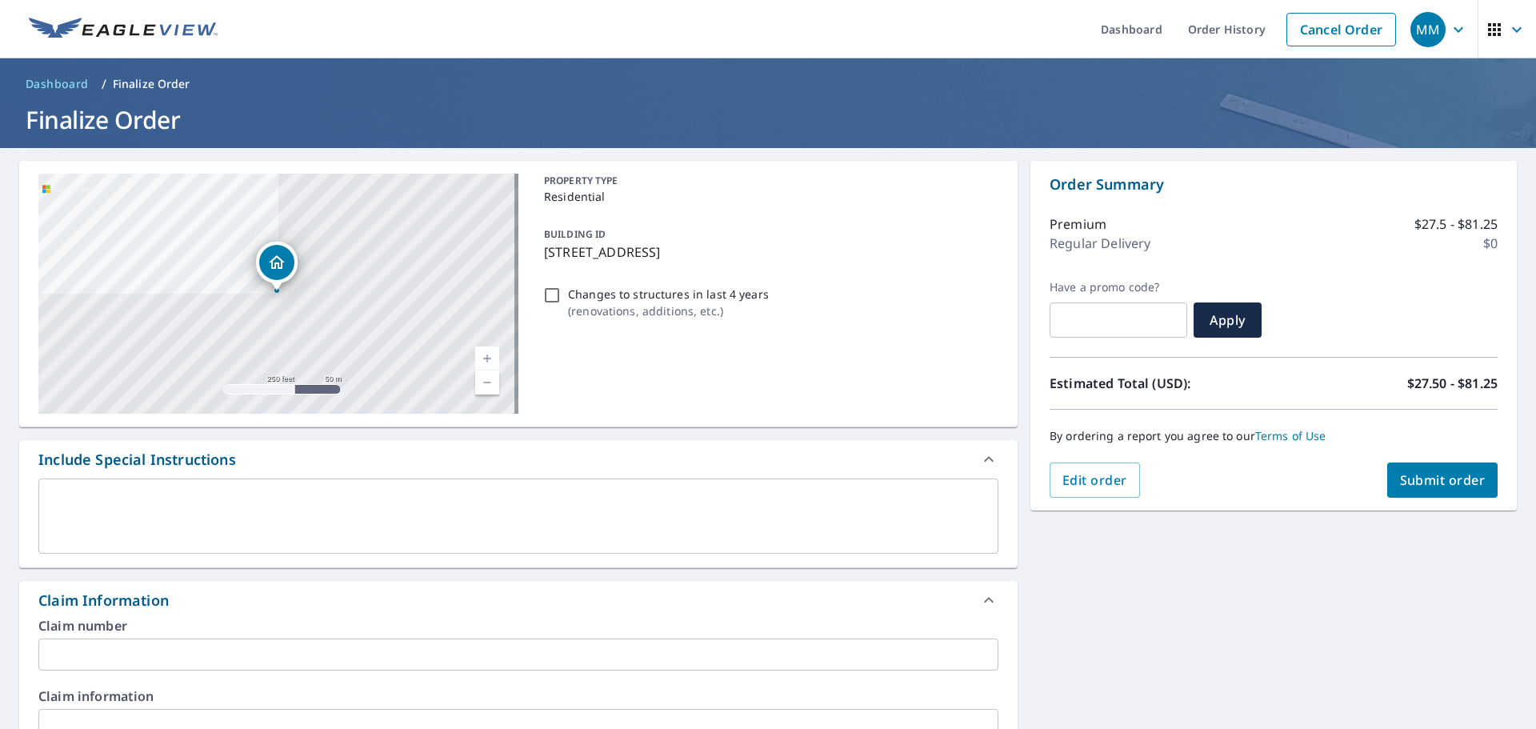
click at [76, 655] on input "text" at bounding box center [518, 655] width 960 height 32
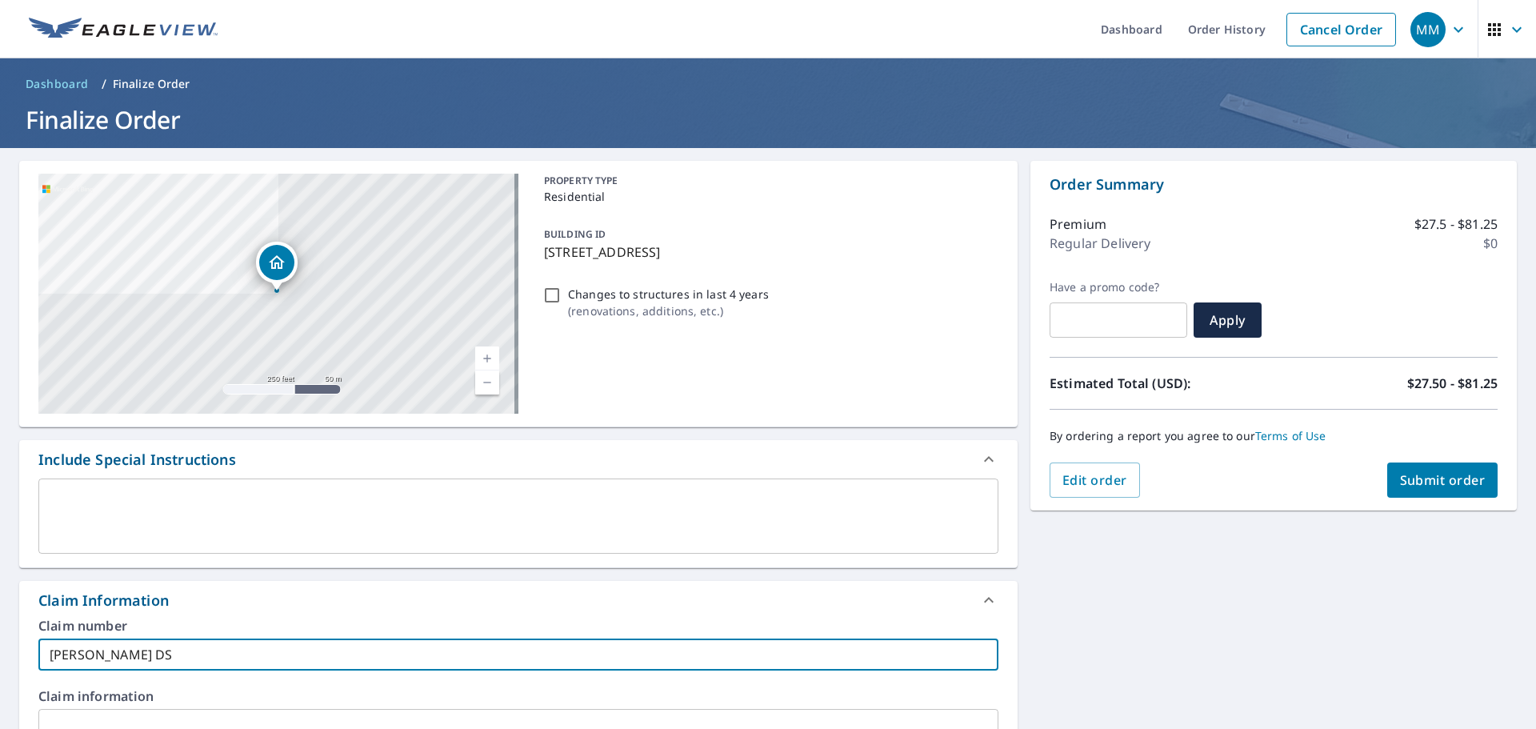
type input "Daryl Hillburg DS"
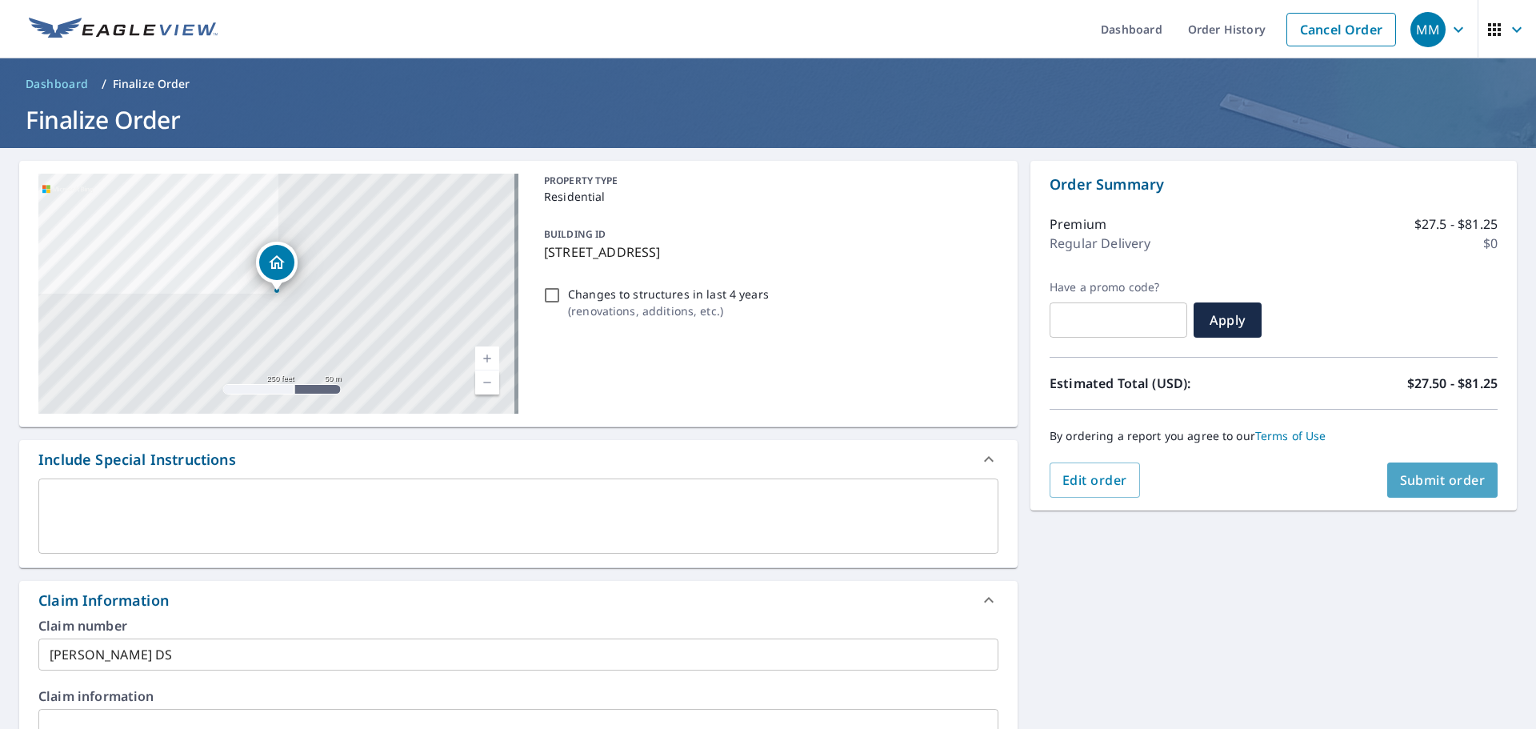
click at [1435, 482] on span "Submit order" at bounding box center [1443, 480] width 86 height 18
